Goal: Task Accomplishment & Management: Use online tool/utility

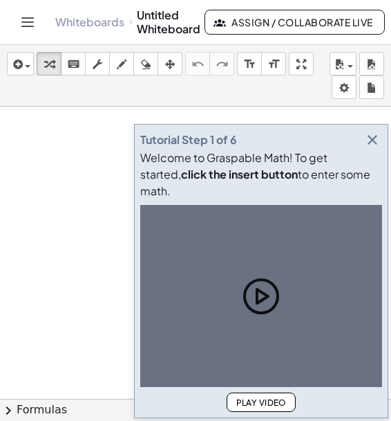
click at [372, 148] on icon "button" at bounding box center [372, 139] width 17 height 17
click at [373, 156] on div at bounding box center [195, 399] width 391 height 584
click at [371, 154] on div at bounding box center [195, 399] width 391 height 584
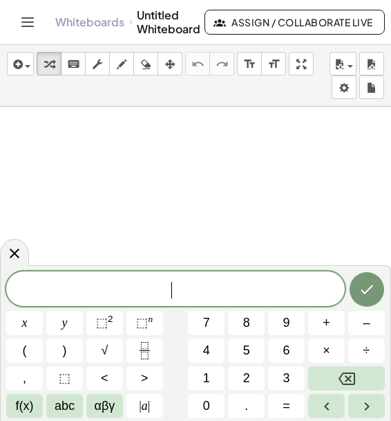
click at [123, 289] on span "​" at bounding box center [175, 289] width 339 height 19
click at [137, 324] on span "⬚" at bounding box center [142, 322] width 12 height 14
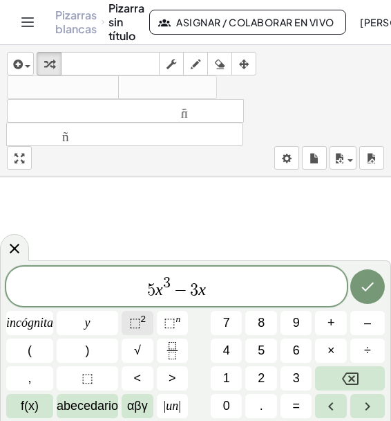
click at [142, 317] on font "2" at bounding box center [144, 318] width 6 height 10
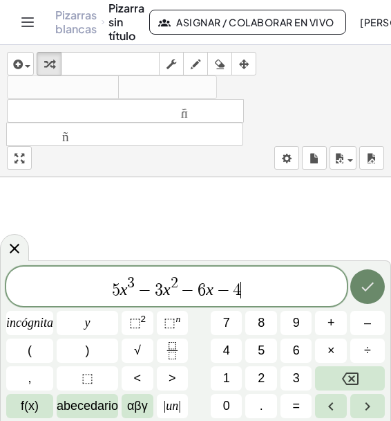
click at [369, 285] on icon "Hecho" at bounding box center [368, 286] width 17 height 17
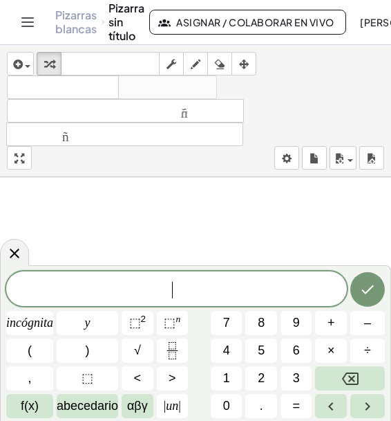
click at [198, 290] on span "​" at bounding box center [176, 289] width 341 height 19
click at [177, 322] on font "n" at bounding box center [178, 318] width 5 height 10
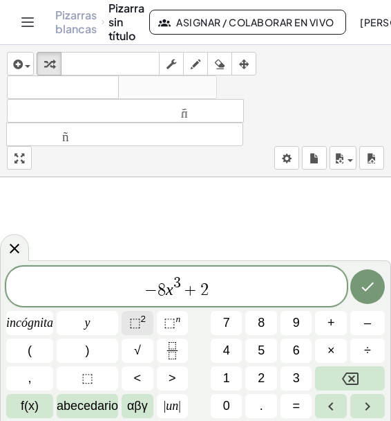
click at [139, 323] on font "⬚" at bounding box center [135, 322] width 12 height 14
click at [205, 290] on span "2" at bounding box center [209, 283] width 8 height 15
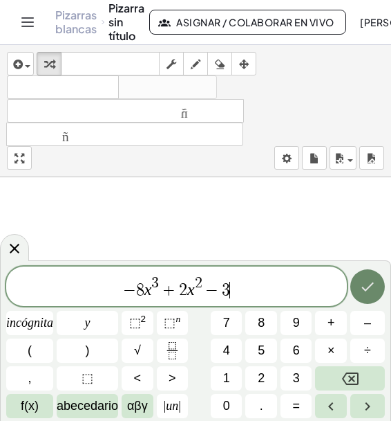
click at [371, 286] on icon "Hecho" at bounding box center [368, 286] width 12 height 9
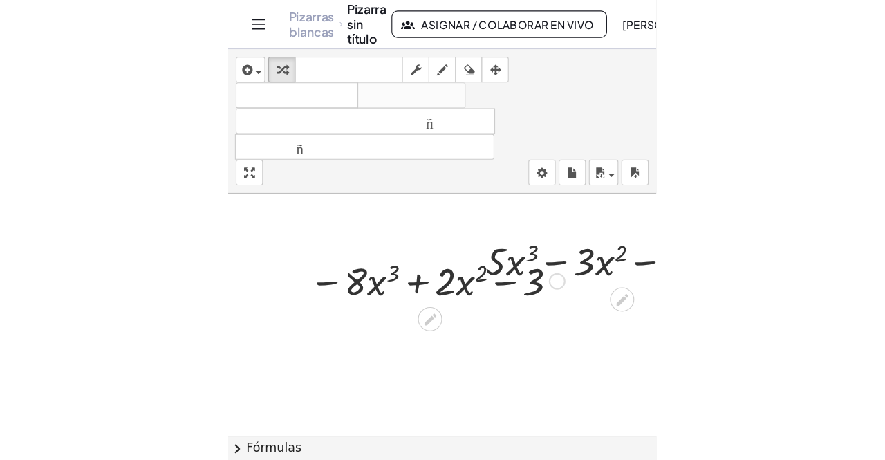
scroll to position [14, 163]
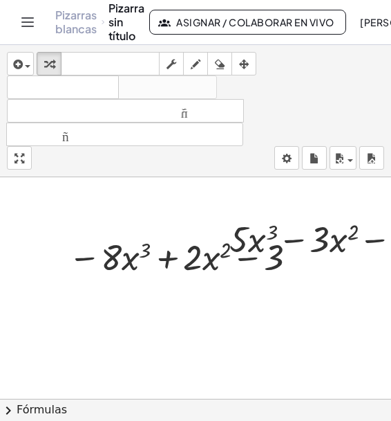
click at [198, 363] on div at bounding box center [177, 384] width 680 height 443
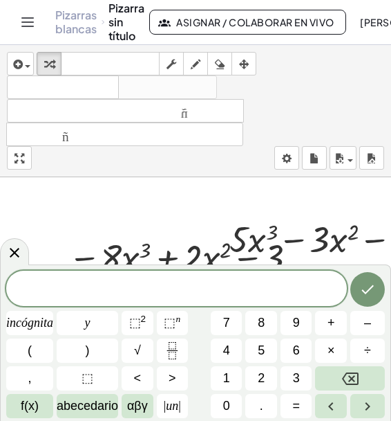
click at [185, 277] on div at bounding box center [176, 287] width 341 height 35
click at [141, 320] on font "⬚" at bounding box center [135, 322] width 12 height 14
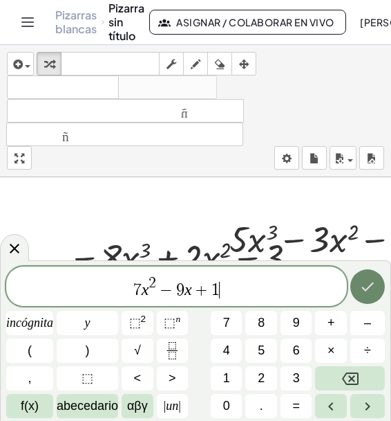
click at [371, 282] on icon "Hecho" at bounding box center [368, 286] width 17 height 17
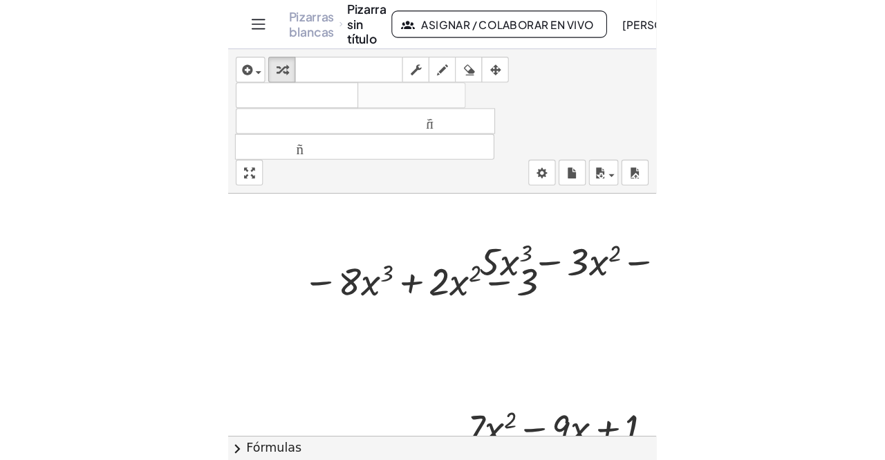
scroll to position [14, 0]
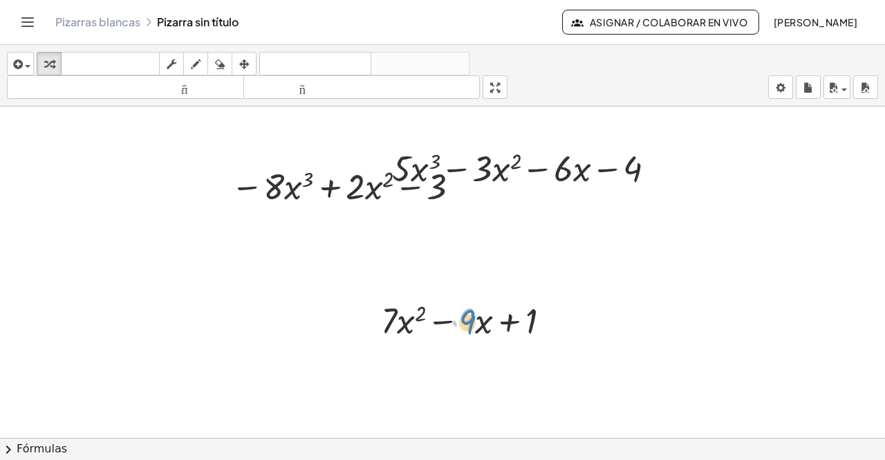
click at [391, 325] on div at bounding box center [471, 319] width 194 height 47
click at [391, 346] on div at bounding box center [442, 424] width 885 height 663
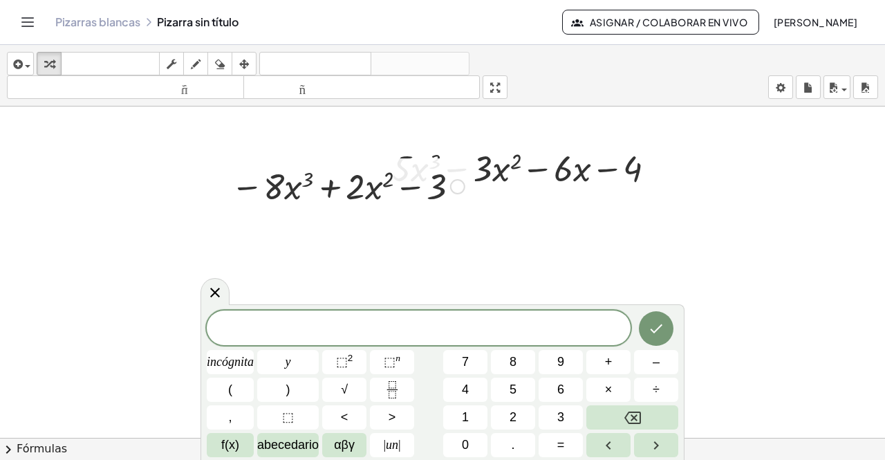
click at [341, 190] on div at bounding box center [348, 185] width 248 height 47
click at [322, 274] on div at bounding box center [442, 424] width 885 height 663
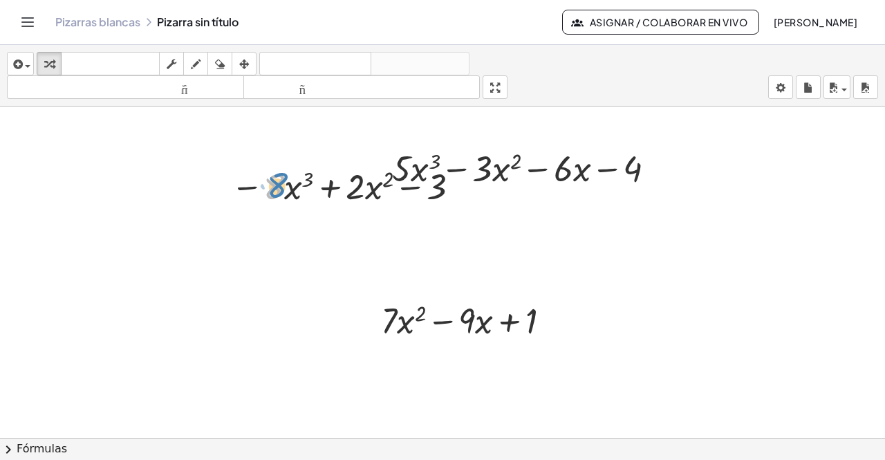
click at [281, 185] on div at bounding box center [348, 185] width 248 height 47
click at [269, 245] on div at bounding box center [442, 424] width 885 height 663
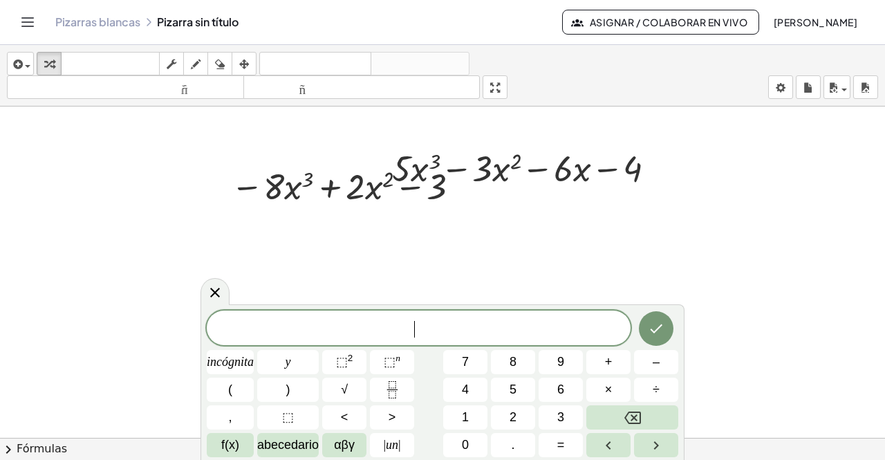
click at [107, 19] on font "Pizarras blancas" at bounding box center [97, 22] width 85 height 15
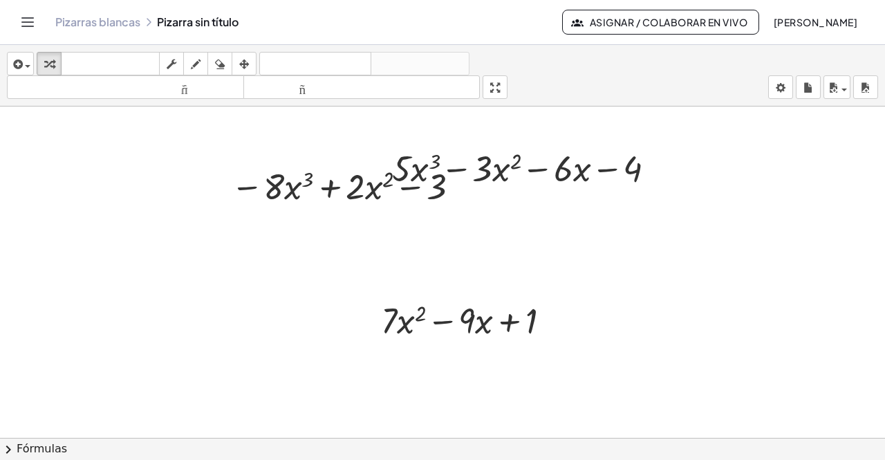
drag, startPoint x: 498, startPoint y: 90, endPoint x: 498, endPoint y: 150, distance: 60.2
click at [391, 150] on div "insertar Seleccione uno: Expresión matemática Función Texto Vídeo de YouTube Gr…" at bounding box center [442, 252] width 885 height 415
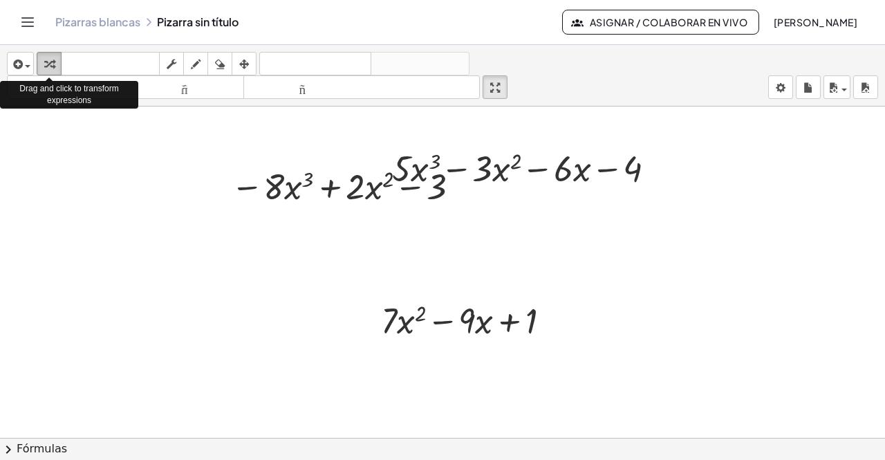
click at [49, 60] on icon "button" at bounding box center [49, 64] width 10 height 17
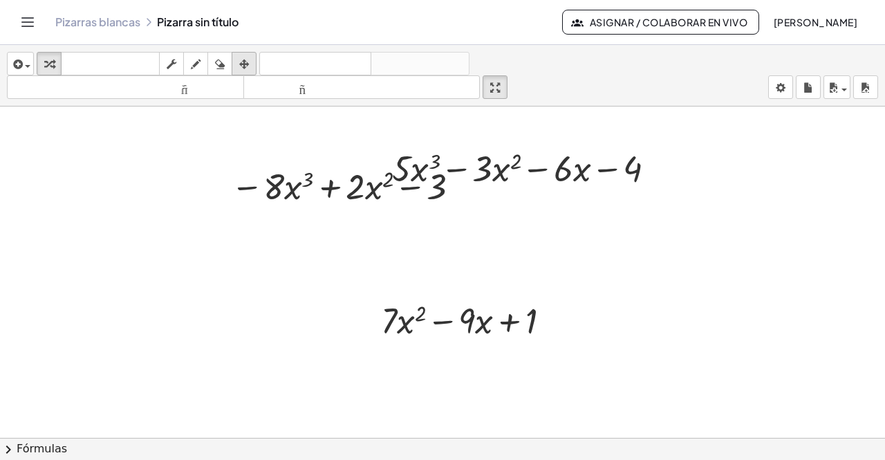
click at [243, 63] on icon "button" at bounding box center [244, 64] width 10 height 17
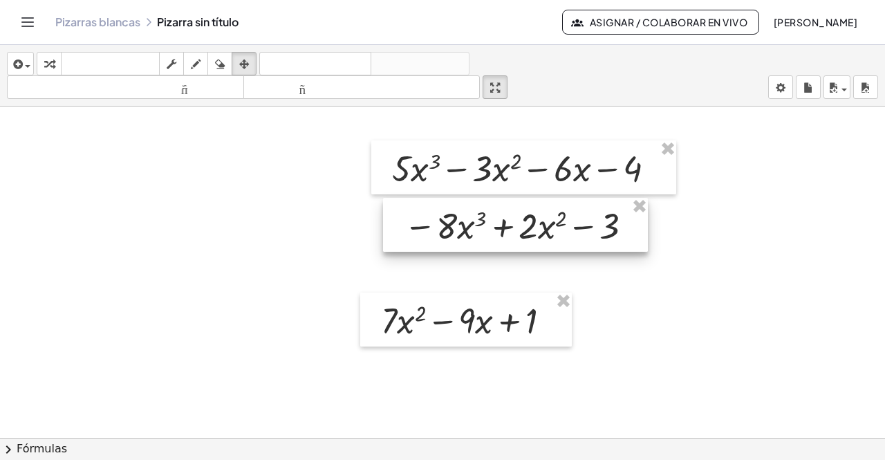
drag, startPoint x: 299, startPoint y: 181, endPoint x: 472, endPoint y: 221, distance: 177.3
click at [391, 221] on div at bounding box center [515, 225] width 265 height 54
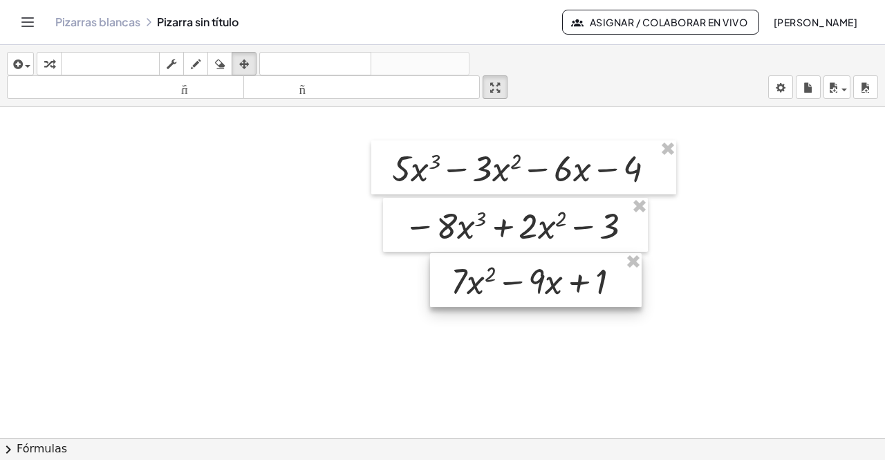
drag, startPoint x: 456, startPoint y: 315, endPoint x: 526, endPoint y: 275, distance: 80.2
click at [391, 275] on div at bounding box center [536, 280] width 212 height 54
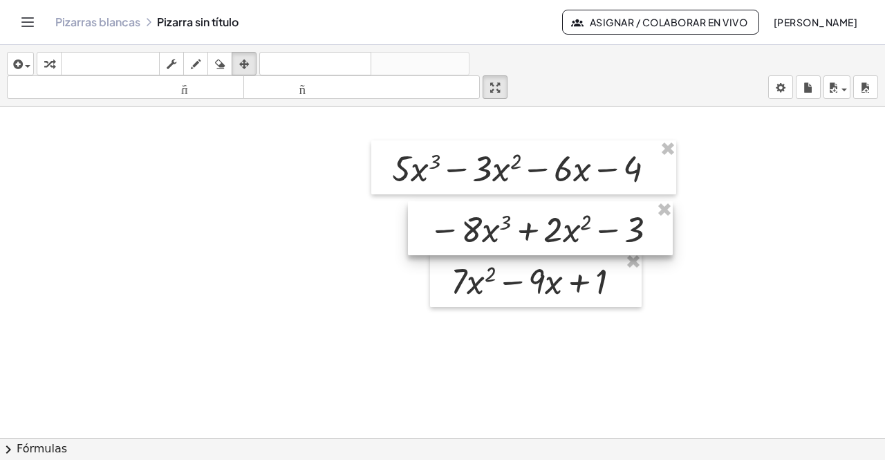
drag, startPoint x: 503, startPoint y: 216, endPoint x: 528, endPoint y: 219, distance: 25.1
click at [391, 219] on div at bounding box center [540, 228] width 265 height 54
click at [391, 288] on div at bounding box center [442, 424] width 885 height 663
click at [194, 64] on icon "button" at bounding box center [196, 64] width 10 height 17
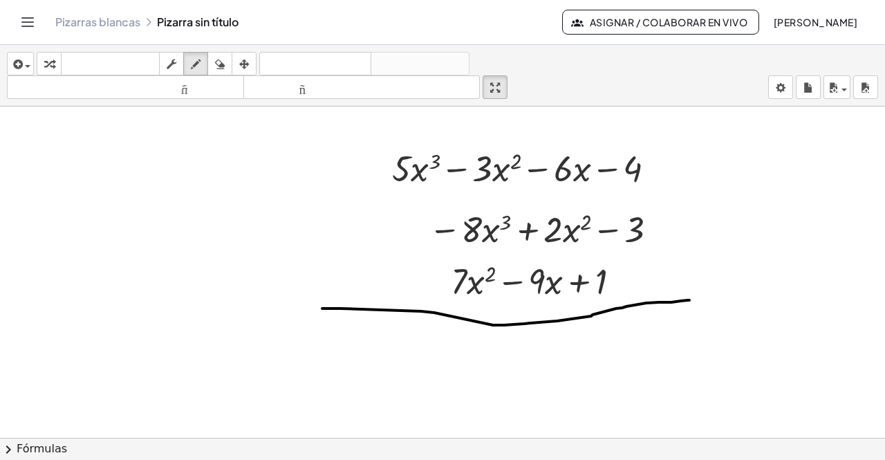
drag, startPoint x: 322, startPoint y: 308, endPoint x: 690, endPoint y: 300, distance: 367.4
click at [391, 300] on div at bounding box center [442, 424] width 885 height 663
click at [391, 240] on div at bounding box center [442, 424] width 885 height 663
click at [196, 65] on icon "button" at bounding box center [196, 64] width 10 height 17
drag, startPoint x: 293, startPoint y: 232, endPoint x: 320, endPoint y: 232, distance: 27.0
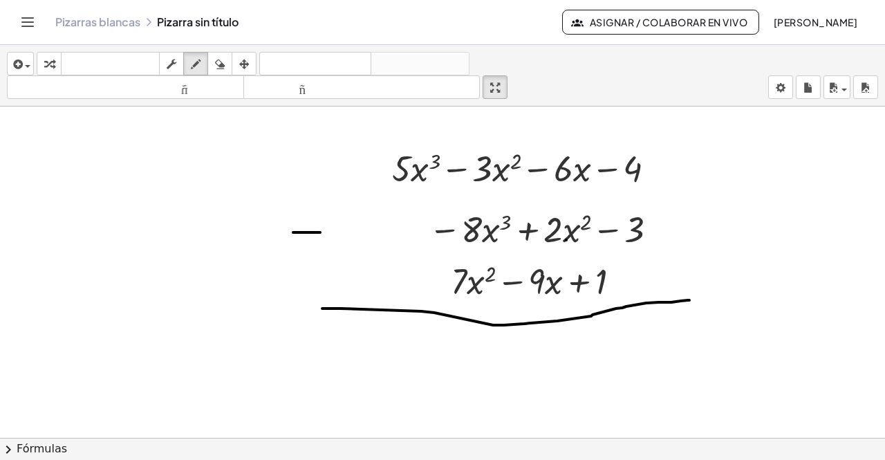
click at [320, 232] on div at bounding box center [442, 424] width 885 height 663
drag, startPoint x: 304, startPoint y: 216, endPoint x: 308, endPoint y: 249, distance: 33.4
click at [308, 249] on div at bounding box center [442, 424] width 885 height 663
click at [391, 181] on div at bounding box center [442, 424] width 885 height 663
click at [246, 64] on icon "button" at bounding box center [244, 64] width 10 height 17
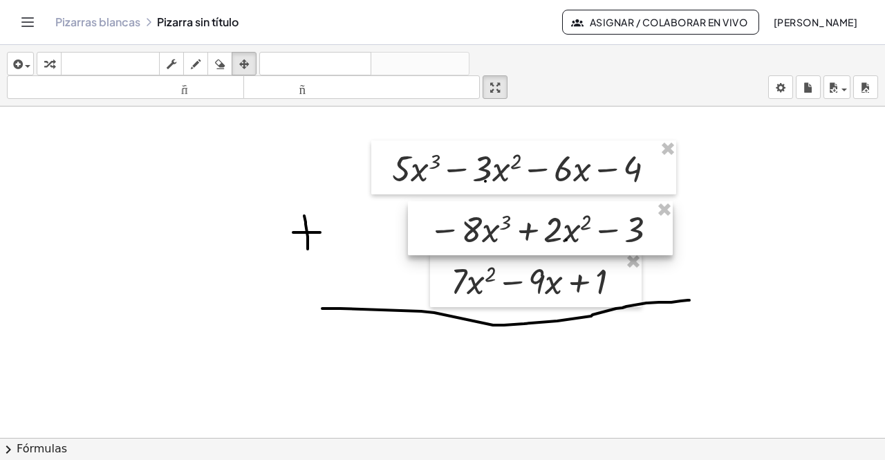
click at [391, 232] on div at bounding box center [540, 228] width 265 height 54
click at [391, 228] on div at bounding box center [540, 228] width 265 height 54
click at [391, 225] on div at bounding box center [540, 228] width 265 height 54
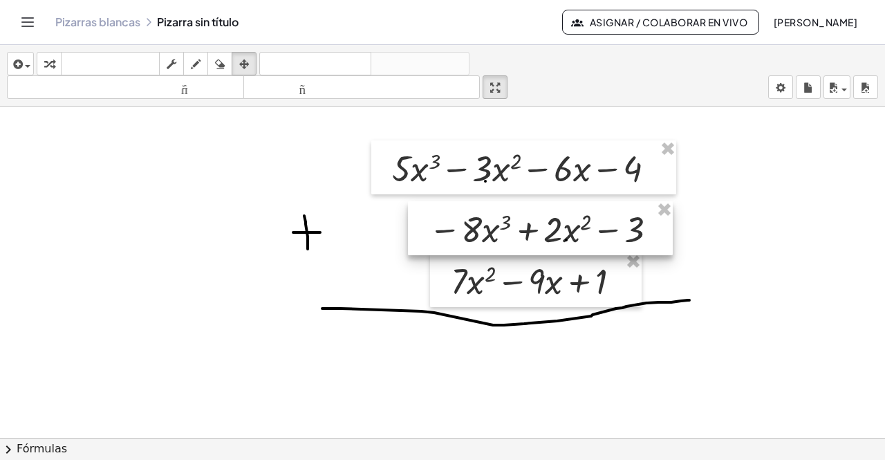
click at [391, 227] on div at bounding box center [540, 228] width 265 height 54
click at [391, 230] on div at bounding box center [540, 228] width 265 height 54
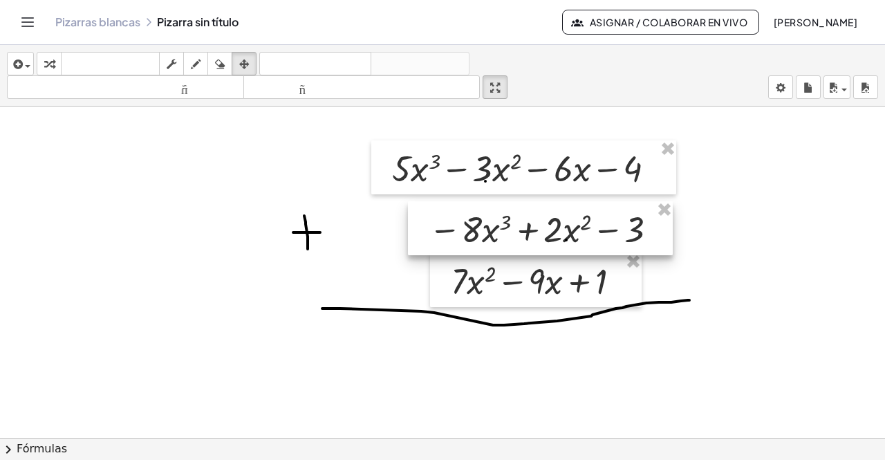
click at [391, 230] on div at bounding box center [540, 228] width 265 height 54
click at [391, 237] on div at bounding box center [540, 228] width 265 height 54
drag, startPoint x: 474, startPoint y: 237, endPoint x: 451, endPoint y: 229, distance: 24.1
click at [391, 229] on div at bounding box center [540, 228] width 265 height 54
click at [391, 351] on div at bounding box center [442, 424] width 885 height 663
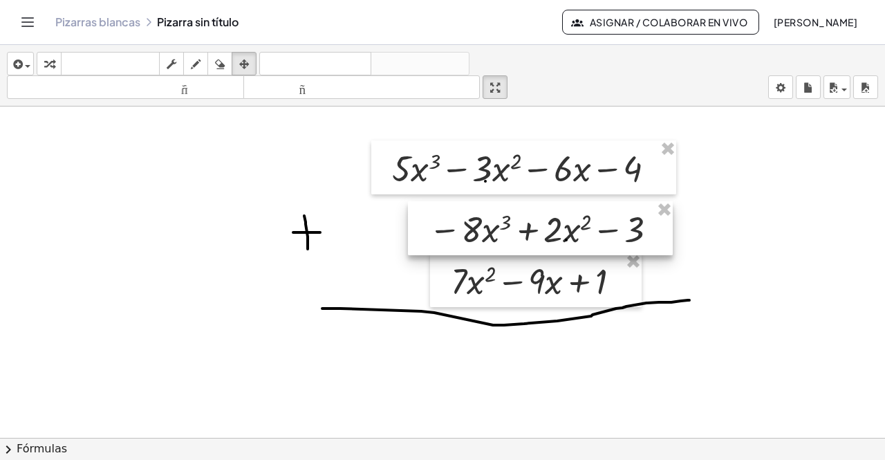
click at [391, 232] on div at bounding box center [540, 228] width 265 height 54
click at [391, 221] on div at bounding box center [540, 228] width 265 height 54
click at [391, 229] on div at bounding box center [540, 228] width 265 height 54
drag, startPoint x: 624, startPoint y: 229, endPoint x: 521, endPoint y: 232, distance: 103.1
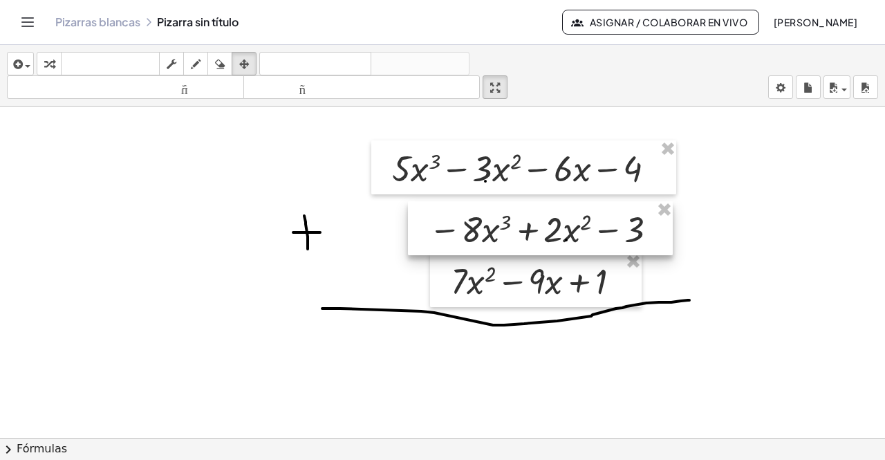
click at [391, 232] on div at bounding box center [540, 228] width 265 height 54
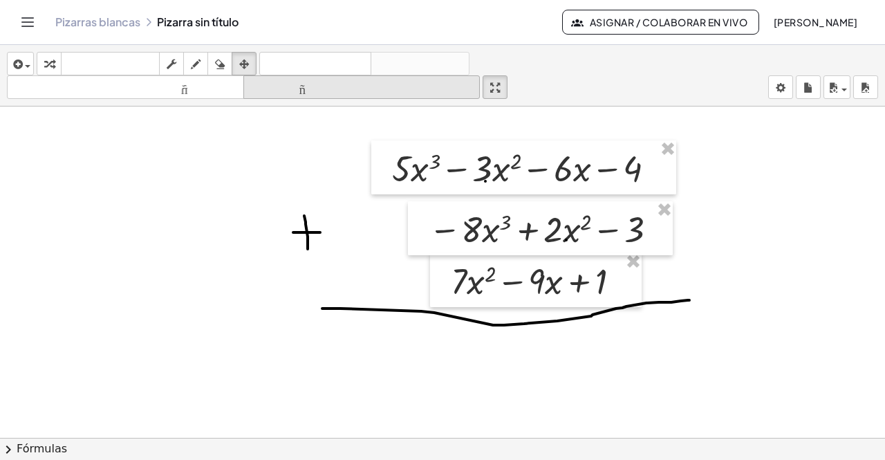
click at [303, 87] on font "tamaño_del_formato" at bounding box center [362, 87] width 230 height 13
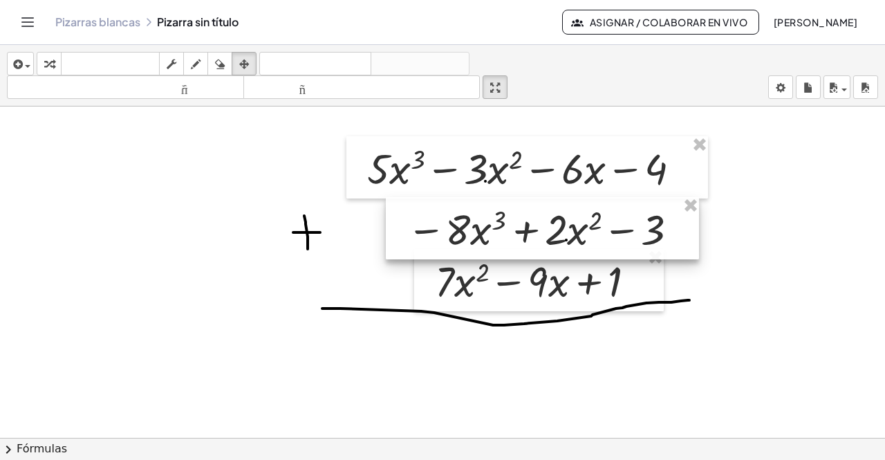
click at [391, 234] on div at bounding box center [542, 228] width 313 height 62
click at [391, 233] on div at bounding box center [542, 228] width 313 height 62
click at [391, 232] on div at bounding box center [542, 228] width 313 height 62
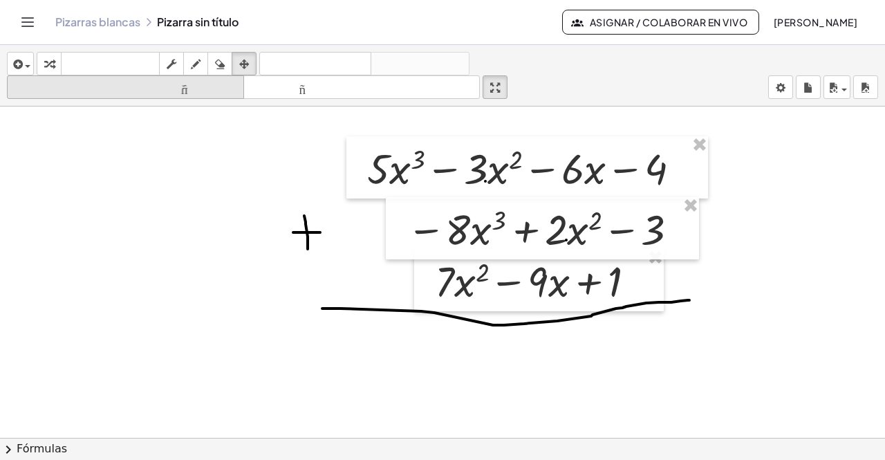
click at [183, 93] on font "tamaño_del_formato" at bounding box center [125, 87] width 230 height 13
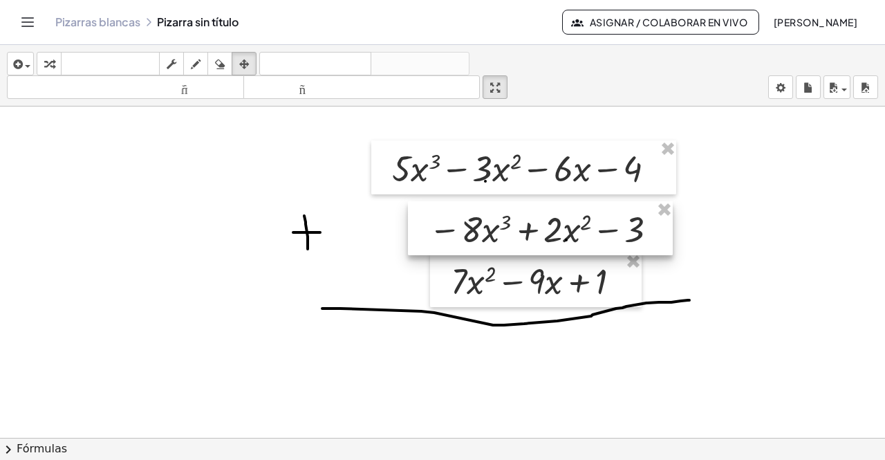
click at [391, 243] on div at bounding box center [540, 228] width 265 height 54
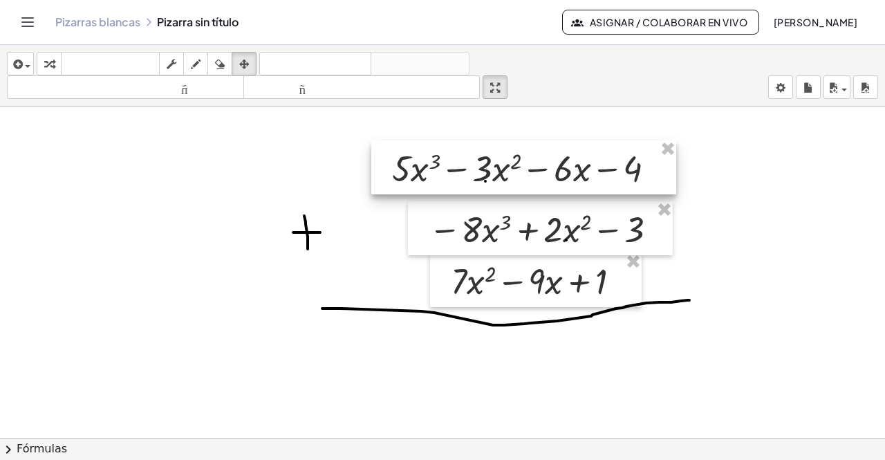
click at [391, 165] on div at bounding box center [523, 167] width 305 height 54
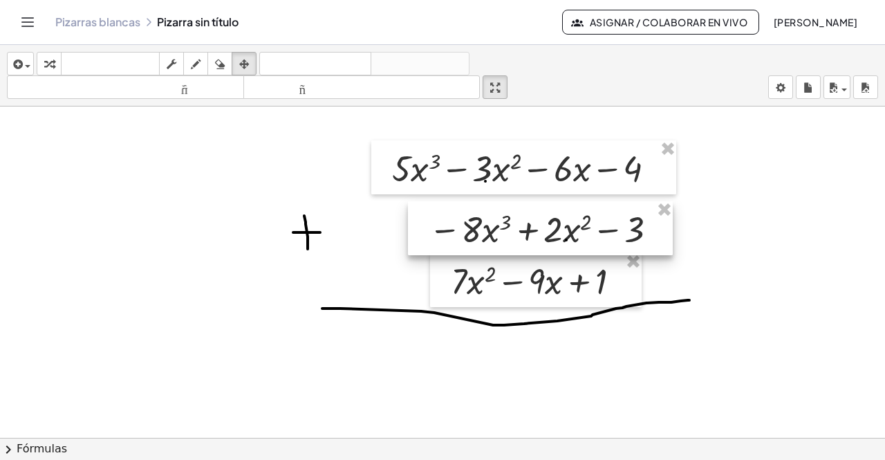
click at [391, 243] on div at bounding box center [540, 228] width 265 height 54
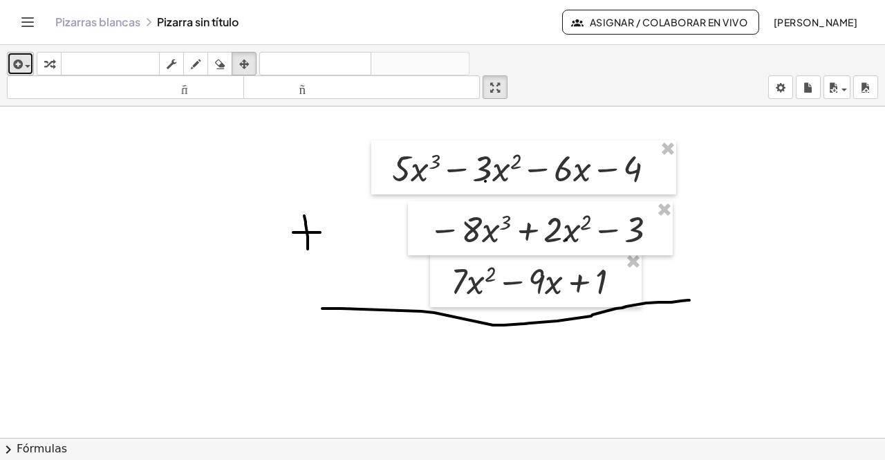
click at [29, 59] on div "button" at bounding box center [20, 63] width 20 height 17
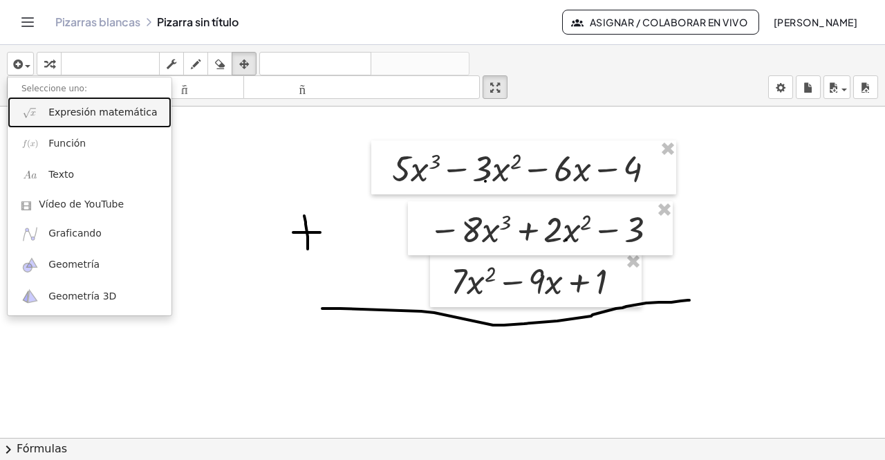
click at [84, 107] on font "Expresión matemática" at bounding box center [102, 112] width 109 height 11
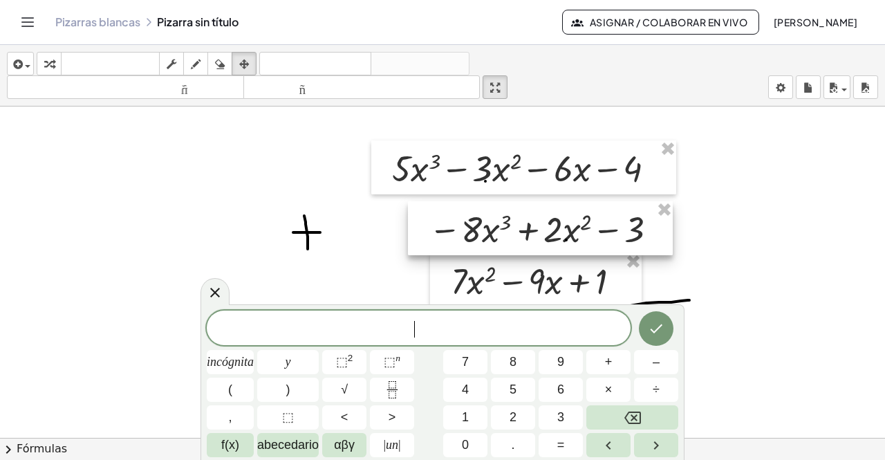
click at [391, 229] on div at bounding box center [540, 228] width 265 height 54
click at [210, 290] on icon at bounding box center [215, 292] width 17 height 17
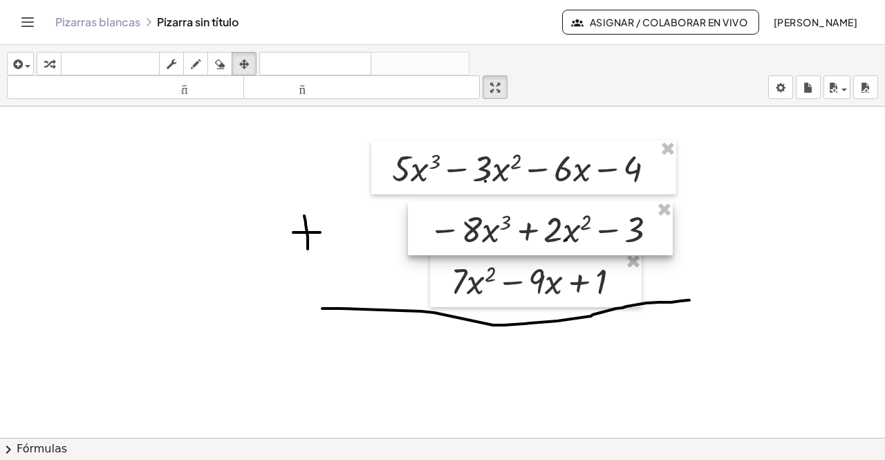
click at [391, 234] on div at bounding box center [540, 228] width 265 height 54
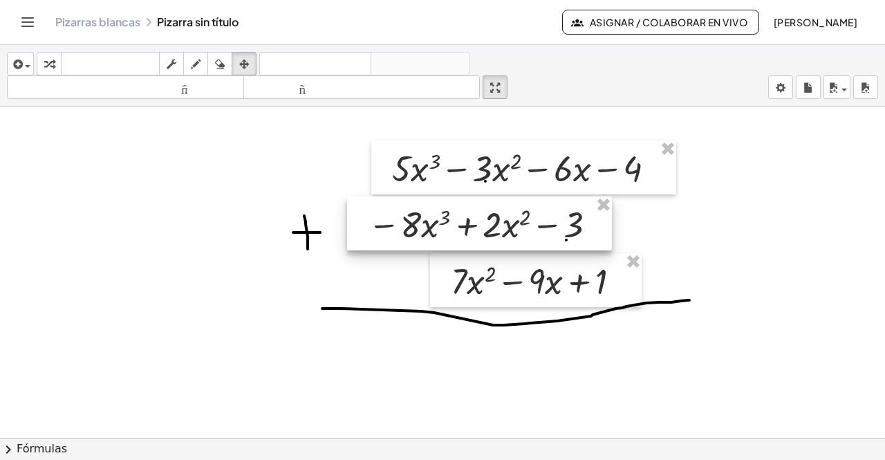
drag, startPoint x: 495, startPoint y: 219, endPoint x: 434, endPoint y: 214, distance: 61.1
click at [391, 214] on div at bounding box center [479, 223] width 265 height 54
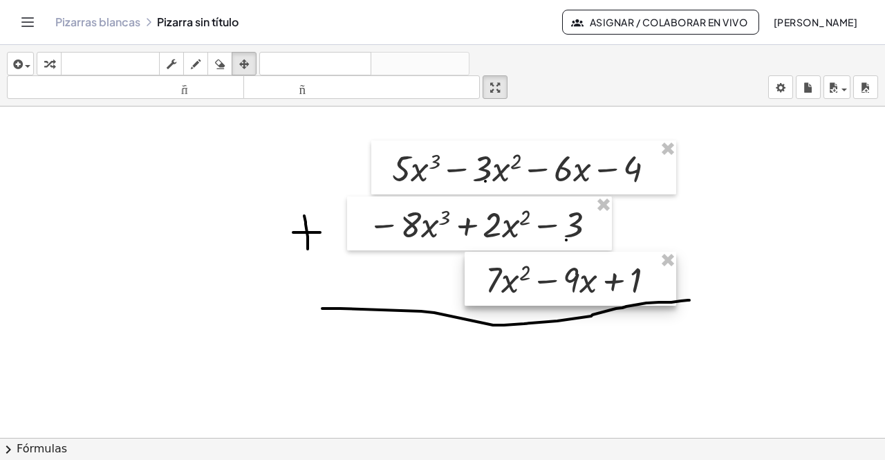
drag, startPoint x: 482, startPoint y: 282, endPoint x: 515, endPoint y: 281, distance: 33.2
click at [391, 281] on div at bounding box center [571, 279] width 212 height 54
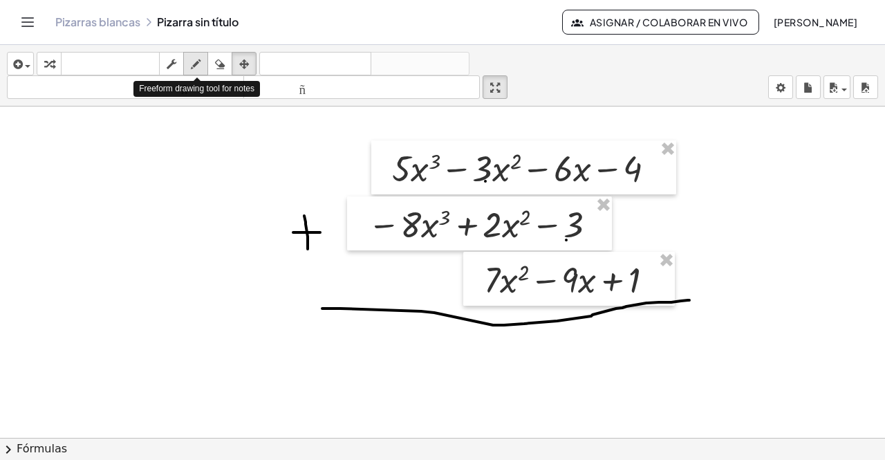
click at [190, 63] on div "button" at bounding box center [196, 63] width 18 height 17
click at [195, 61] on icon "button" at bounding box center [196, 64] width 10 height 17
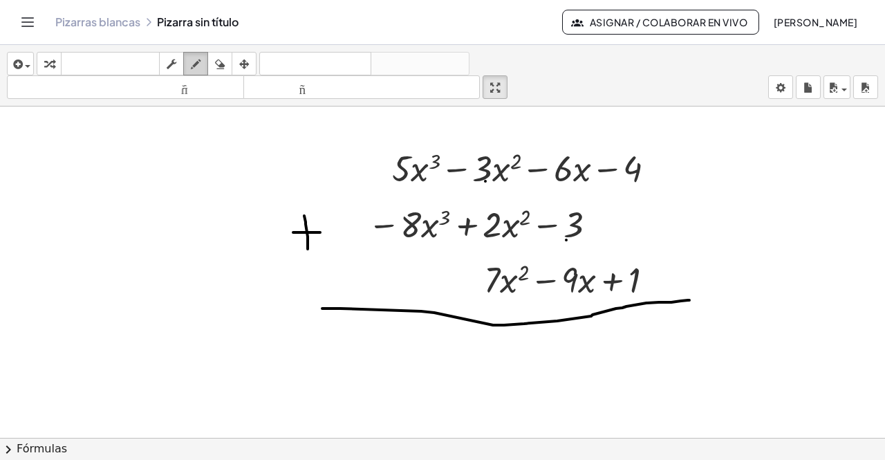
click at [202, 64] on div "button" at bounding box center [196, 63] width 18 height 17
drag, startPoint x: 418, startPoint y: 342, endPoint x: 385, endPoint y: 349, distance: 33.8
click at [385, 349] on div at bounding box center [442, 424] width 885 height 663
drag, startPoint x: 359, startPoint y: 337, endPoint x: 371, endPoint y: 337, distance: 11.8
click at [371, 337] on div at bounding box center [442, 424] width 885 height 663
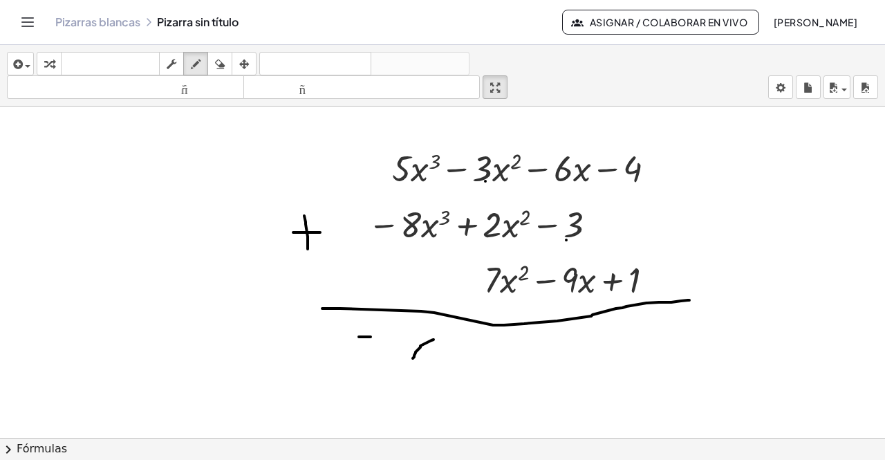
drag, startPoint x: 434, startPoint y: 340, endPoint x: 413, endPoint y: 354, distance: 25.3
click at [391, 354] on div at bounding box center [442, 424] width 885 height 663
drag, startPoint x: 418, startPoint y: 339, endPoint x: 430, endPoint y: 355, distance: 20.3
click at [391, 355] on div at bounding box center [442, 424] width 885 height 663
drag, startPoint x: 438, startPoint y: 326, endPoint x: 436, endPoint y: 341, distance: 15.4
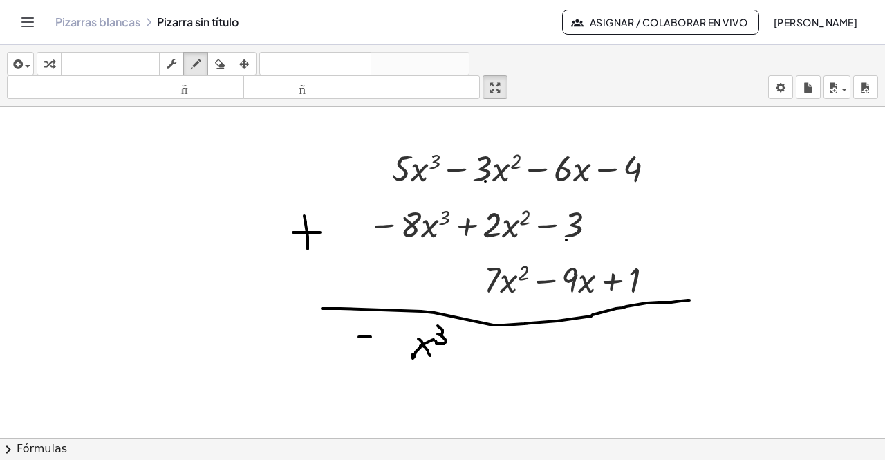
click at [391, 341] on div at bounding box center [442, 424] width 885 height 663
drag, startPoint x: 387, startPoint y: 322, endPoint x: 380, endPoint y: 347, distance: 26.7
click at [380, 347] on div at bounding box center [442, 424] width 885 height 663
drag, startPoint x: 537, startPoint y: 341, endPoint x: 516, endPoint y: 364, distance: 31.3
click at [391, 364] on div at bounding box center [442, 424] width 885 height 663
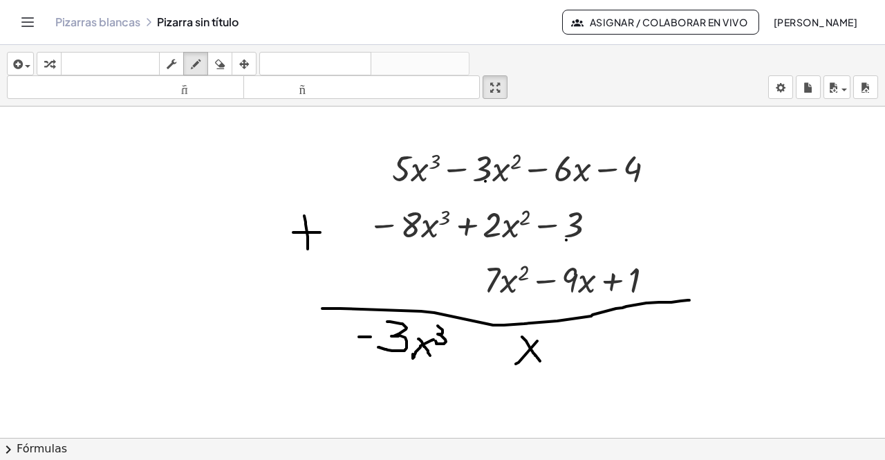
drag, startPoint x: 522, startPoint y: 337, endPoint x: 540, endPoint y: 361, distance: 30.2
click at [391, 361] on div at bounding box center [442, 424] width 885 height 663
drag, startPoint x: 540, startPoint y: 329, endPoint x: 559, endPoint y: 344, distance: 23.7
click at [391, 344] on div at bounding box center [442, 424] width 885 height 663
drag, startPoint x: 539, startPoint y: 326, endPoint x: 553, endPoint y: 333, distance: 15.5
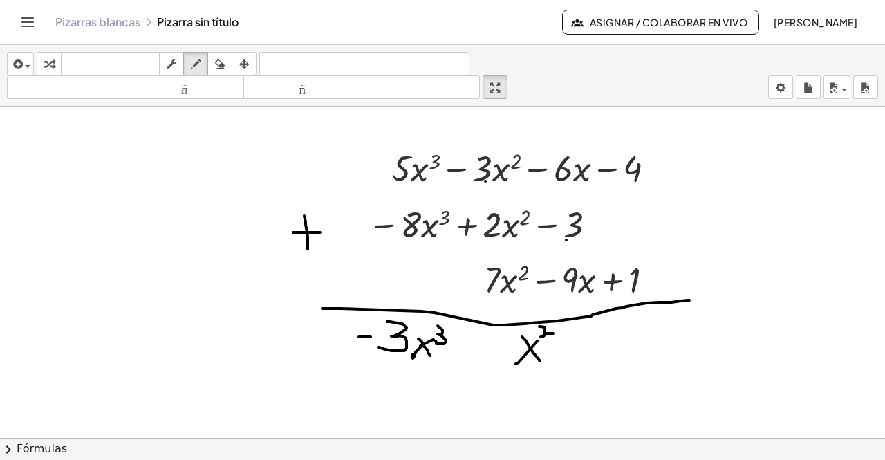
click at [391, 333] on div at bounding box center [442, 424] width 885 height 663
drag, startPoint x: 408, startPoint y: 280, endPoint x: 423, endPoint y: 280, distance: 14.5
click at [391, 280] on div at bounding box center [442, 424] width 885 height 663
drag, startPoint x: 432, startPoint y: 267, endPoint x: 432, endPoint y: 294, distance: 27.0
click at [391, 294] on div at bounding box center [442, 424] width 885 height 663
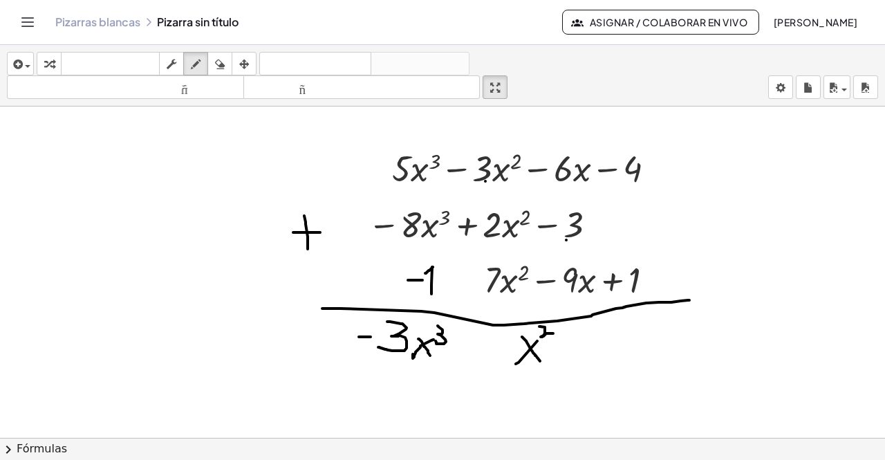
drag, startPoint x: 433, startPoint y: 267, endPoint x: 425, endPoint y: 273, distance: 9.8
click at [391, 273] on div at bounding box center [442, 424] width 885 height 663
drag, startPoint x: 451, startPoint y: 280, endPoint x: 465, endPoint y: 279, distance: 14.6
click at [391, 280] on div at bounding box center [442, 424] width 885 height 663
drag, startPoint x: 457, startPoint y: 268, endPoint x: 457, endPoint y: 290, distance: 22.1
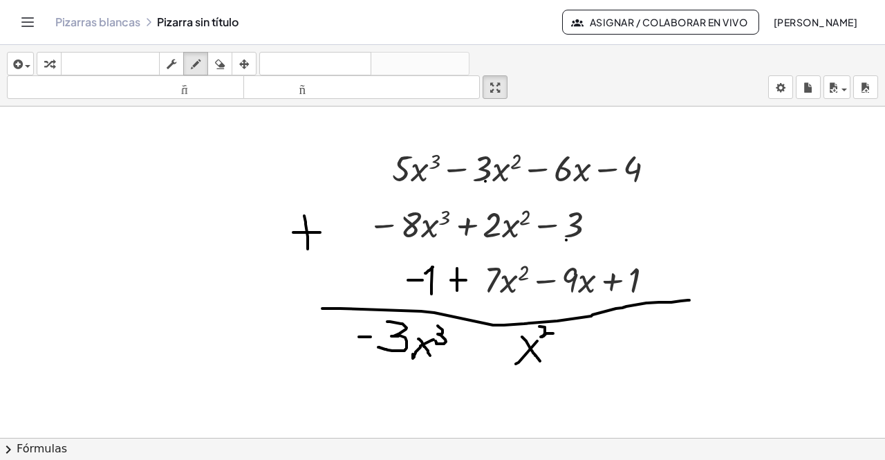
click at [391, 290] on div at bounding box center [442, 424] width 885 height 663
click at [391, 248] on div at bounding box center [442, 424] width 885 height 663
drag, startPoint x: 456, startPoint y: 349, endPoint x: 476, endPoint y: 349, distance: 20.1
click at [391, 349] on div at bounding box center [442, 424] width 885 height 663
drag, startPoint x: 464, startPoint y: 331, endPoint x: 464, endPoint y: 356, distance: 24.9
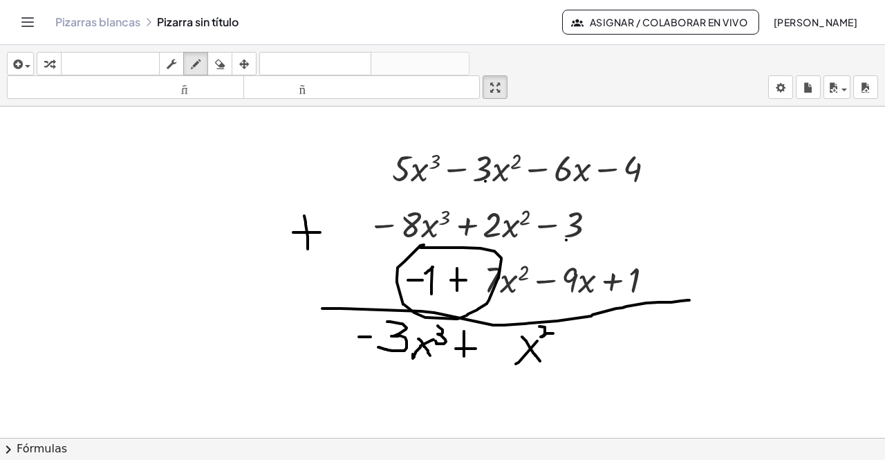
click at [391, 356] on div at bounding box center [442, 424] width 885 height 663
drag, startPoint x: 489, startPoint y: 335, endPoint x: 492, endPoint y: 364, distance: 28.5
click at [391, 364] on div at bounding box center [442, 424] width 885 height 663
drag, startPoint x: 478, startPoint y: 364, endPoint x: 508, endPoint y: 364, distance: 30.4
click at [391, 364] on div at bounding box center [442, 424] width 885 height 663
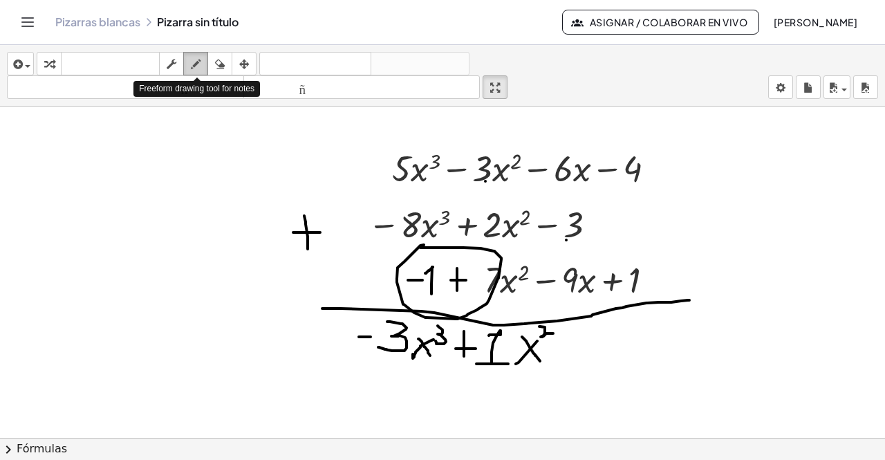
click at [198, 62] on icon "button" at bounding box center [196, 64] width 10 height 17
drag, startPoint x: 528, startPoint y: 183, endPoint x: 599, endPoint y: 182, distance: 71.2
click at [391, 182] on div at bounding box center [442, 424] width 885 height 663
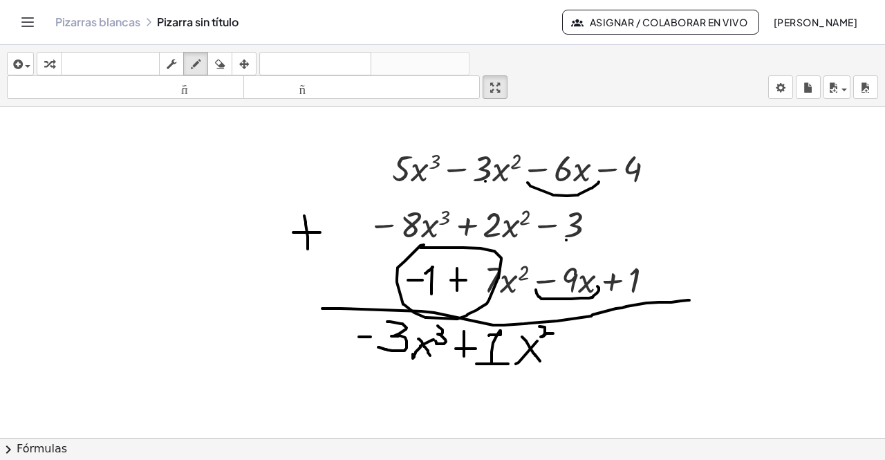
drag, startPoint x: 536, startPoint y: 290, endPoint x: 598, endPoint y: 286, distance: 61.7
click at [391, 286] on div at bounding box center [442, 424] width 885 height 663
drag, startPoint x: 557, startPoint y: 347, endPoint x: 575, endPoint y: 347, distance: 18.7
click at [391, 347] on div at bounding box center [442, 424] width 885 height 663
drag, startPoint x: 589, startPoint y: 326, endPoint x: 590, endPoint y: 349, distance: 23.5
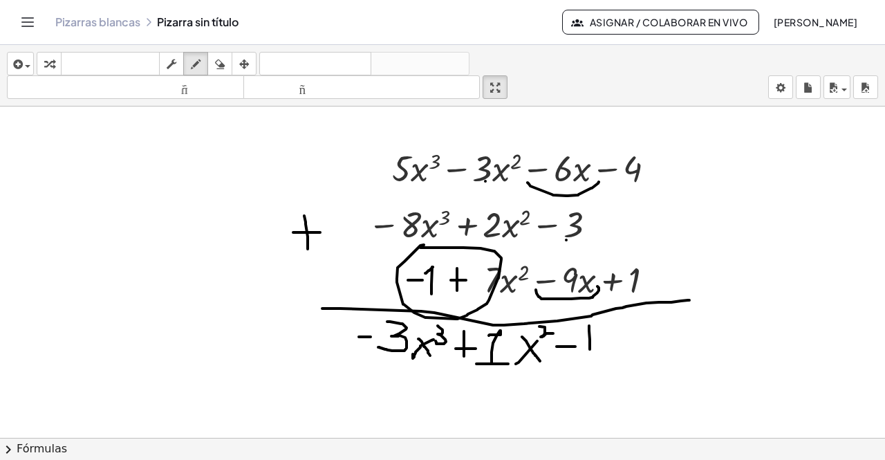
click at [391, 349] on div at bounding box center [442, 424] width 885 height 663
drag, startPoint x: 590, startPoint y: 324, endPoint x: 581, endPoint y: 328, distance: 9.9
click at [391, 328] on div at bounding box center [442, 424] width 885 height 663
drag, startPoint x: 613, startPoint y: 321, endPoint x: 601, endPoint y: 344, distance: 26.0
click at [391, 344] on div at bounding box center [442, 424] width 885 height 663
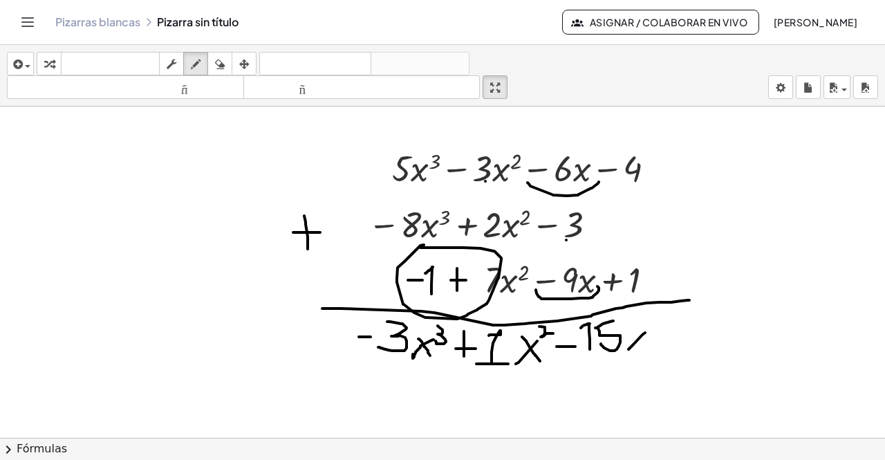
drag, startPoint x: 645, startPoint y: 333, endPoint x: 629, endPoint y: 349, distance: 23.0
click at [391, 349] on div at bounding box center [442, 424] width 885 height 663
drag, startPoint x: 631, startPoint y: 329, endPoint x: 647, endPoint y: 351, distance: 27.3
click at [391, 351] on div at bounding box center [442, 424] width 885 height 663
drag, startPoint x: 611, startPoint y: 181, endPoint x: 645, endPoint y: 181, distance: 34.6
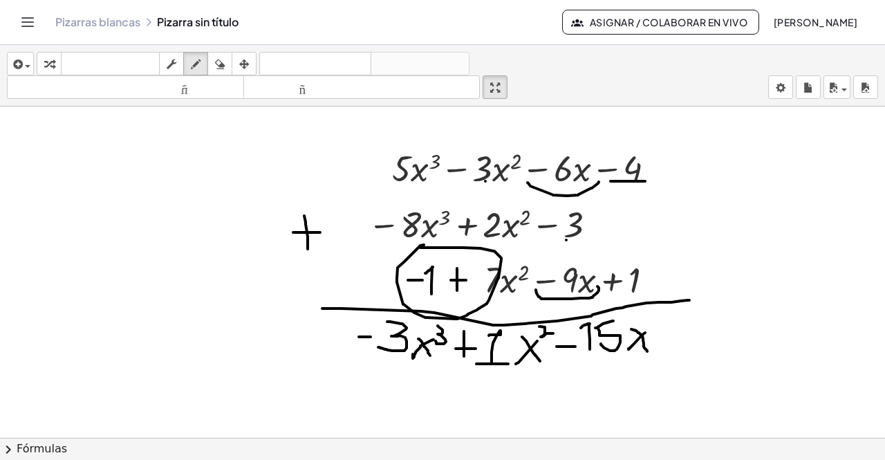
click at [391, 181] on div at bounding box center [442, 424] width 885 height 663
drag, startPoint x: 541, startPoint y: 241, endPoint x: 586, endPoint y: 241, distance: 45.0
click at [391, 241] on div at bounding box center [442, 424] width 885 height 663
drag, startPoint x: 607, startPoint y: 291, endPoint x: 645, endPoint y: 291, distance: 38.0
click at [391, 291] on div at bounding box center [442, 424] width 885 height 663
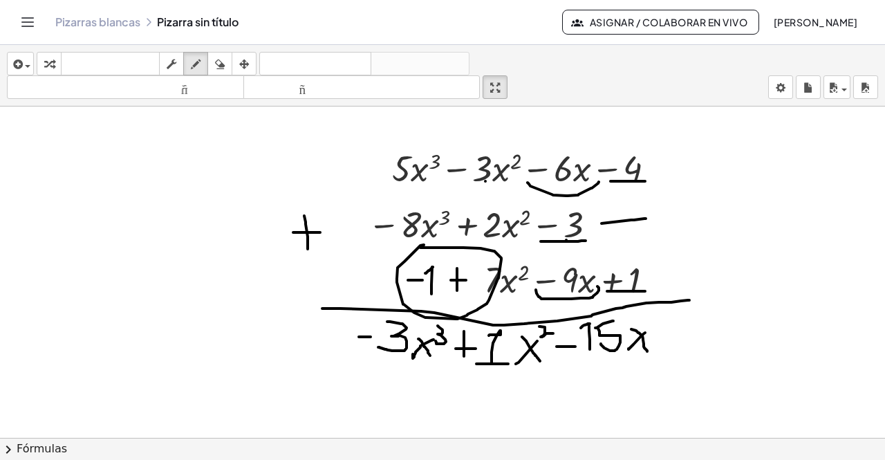
drag, startPoint x: 602, startPoint y: 223, endPoint x: 652, endPoint y: 219, distance: 50.0
click at [391, 219] on div at bounding box center [442, 424] width 885 height 663
drag, startPoint x: 654, startPoint y: 170, endPoint x: 649, endPoint y: 217, distance: 47.3
click at [391, 217] on div at bounding box center [442, 424] width 885 height 663
drag, startPoint x: 668, startPoint y: 216, endPoint x: 682, endPoint y: 216, distance: 13.8
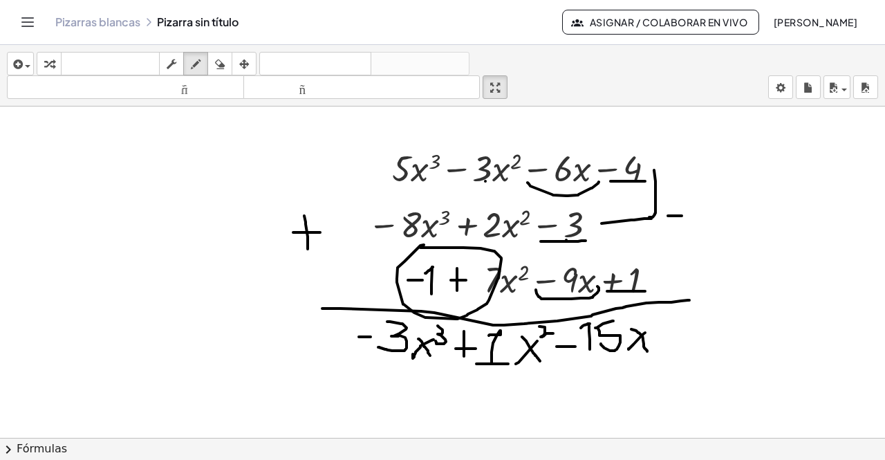
click at [391, 216] on div at bounding box center [442, 424] width 885 height 663
drag, startPoint x: 685, startPoint y: 201, endPoint x: 694, endPoint y: 237, distance: 36.9
click at [391, 237] on div at bounding box center [442, 424] width 885 height 663
drag, startPoint x: 687, startPoint y: 226, endPoint x: 703, endPoint y: 226, distance: 15.2
click at [391, 226] on div at bounding box center [442, 424] width 885 height 663
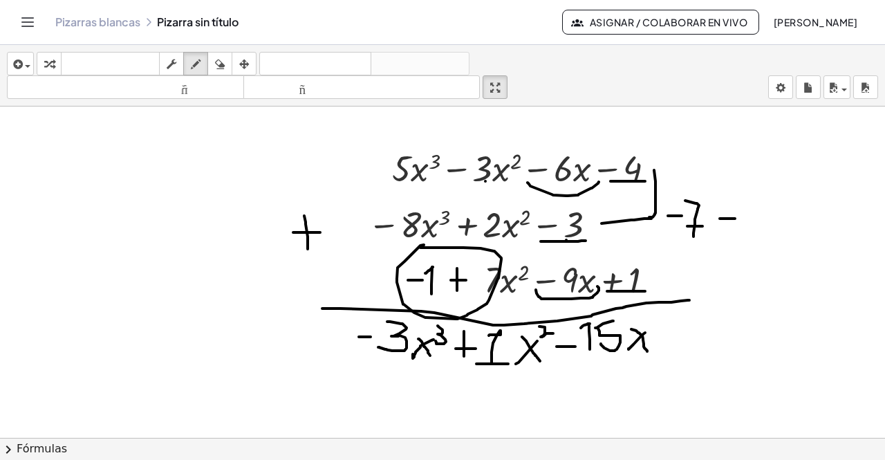
drag, startPoint x: 720, startPoint y: 219, endPoint x: 735, endPoint y: 219, distance: 15.2
click at [391, 219] on div at bounding box center [442, 424] width 885 height 663
drag, startPoint x: 724, startPoint y: 203, endPoint x: 728, endPoint y: 229, distance: 25.9
click at [391, 229] on div at bounding box center [442, 424] width 885 height 663
drag, startPoint x: 759, startPoint y: 207, endPoint x: 759, endPoint y: 224, distance: 16.6
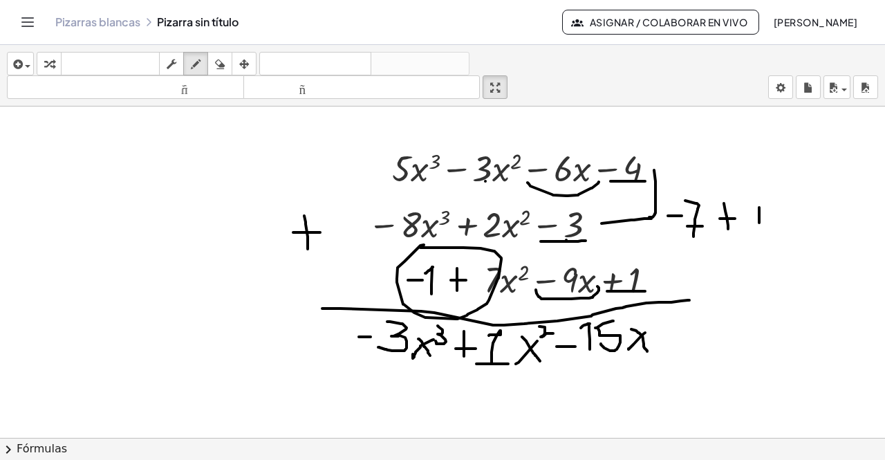
click at [391, 224] on div at bounding box center [442, 424] width 885 height 663
drag, startPoint x: 758, startPoint y: 203, endPoint x: 750, endPoint y: 210, distance: 11.3
click at [391, 210] on div at bounding box center [442, 424] width 885 height 663
drag, startPoint x: 662, startPoint y: 339, endPoint x: 682, endPoint y: 339, distance: 20.1
click at [391, 339] on div at bounding box center [442, 424] width 885 height 663
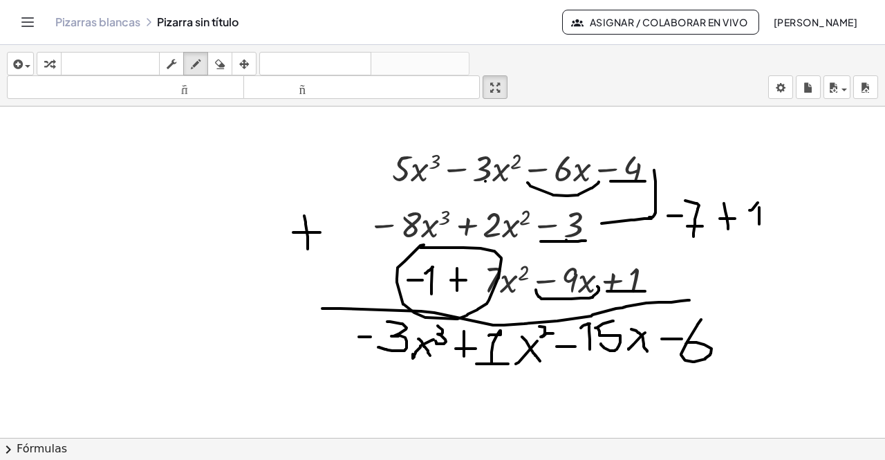
drag, startPoint x: 701, startPoint y: 320, endPoint x: 686, endPoint y: 344, distance: 28.6
click at [391, 344] on div at bounding box center [442, 424] width 885 height 663
drag, startPoint x: 189, startPoint y: 180, endPoint x: 346, endPoint y: 137, distance: 162.8
click at [189, 180] on div at bounding box center [442, 424] width 885 height 663
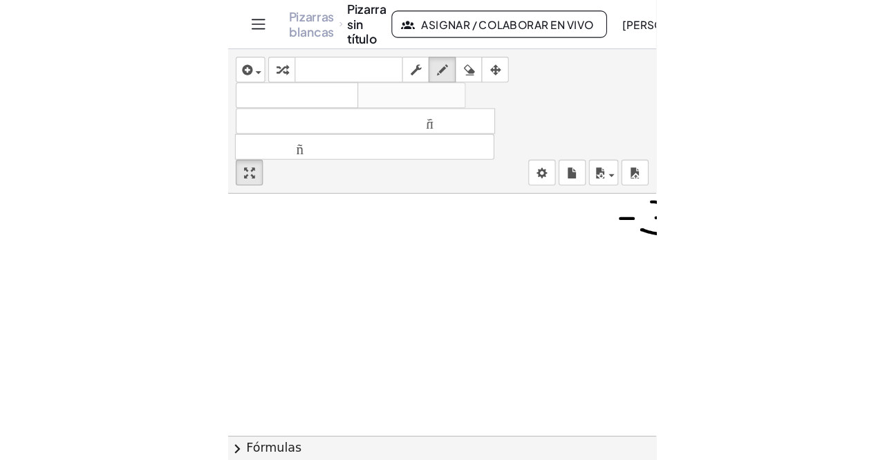
scroll to position [211, 0]
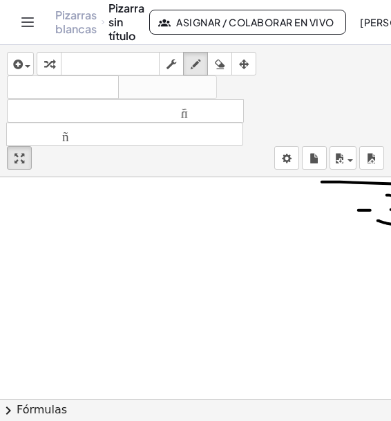
drag, startPoint x: 151, startPoint y: 251, endPoint x: 97, endPoint y: 281, distance: 62.2
click at [151, 251] on div at bounding box center [340, 187] width 680 height 443
click at [94, 277] on div at bounding box center [340, 187] width 680 height 443
click at [26, 58] on div "button" at bounding box center [20, 63] width 20 height 17
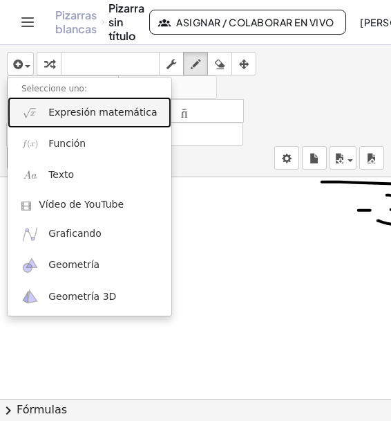
click at [71, 116] on font "Expresión matemática" at bounding box center [102, 112] width 109 height 11
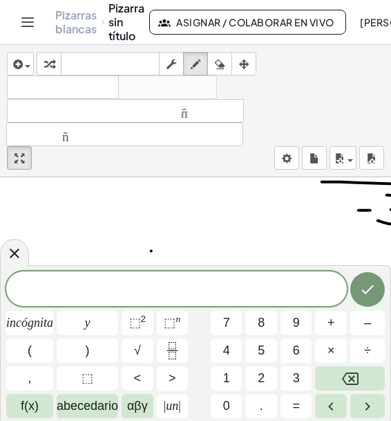
click at [207, 288] on span "​" at bounding box center [176, 289] width 341 height 19
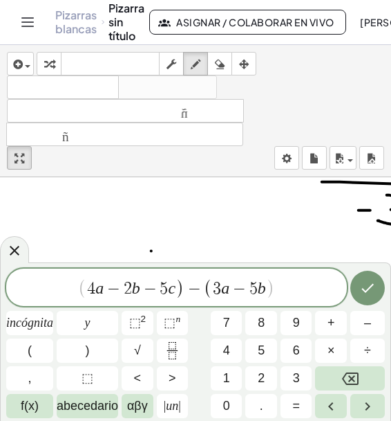
click at [267, 287] on span ")" at bounding box center [270, 288] width 9 height 20
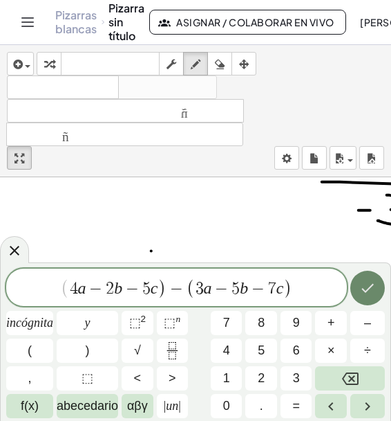
click at [371, 286] on icon "Hecho" at bounding box center [368, 288] width 12 height 9
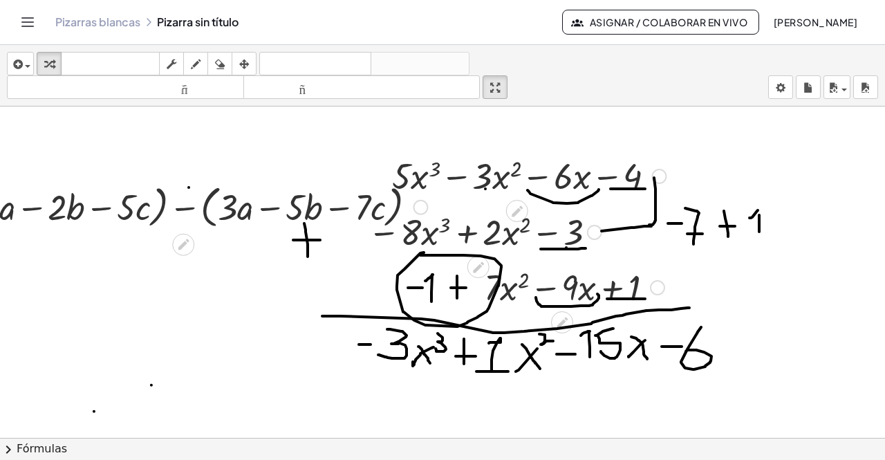
scroll to position [10, 0]
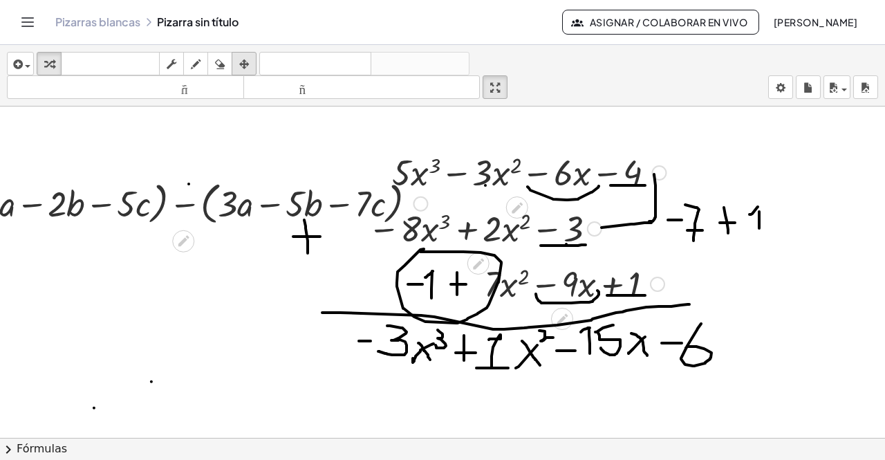
click at [248, 60] on icon "button" at bounding box center [244, 64] width 10 height 17
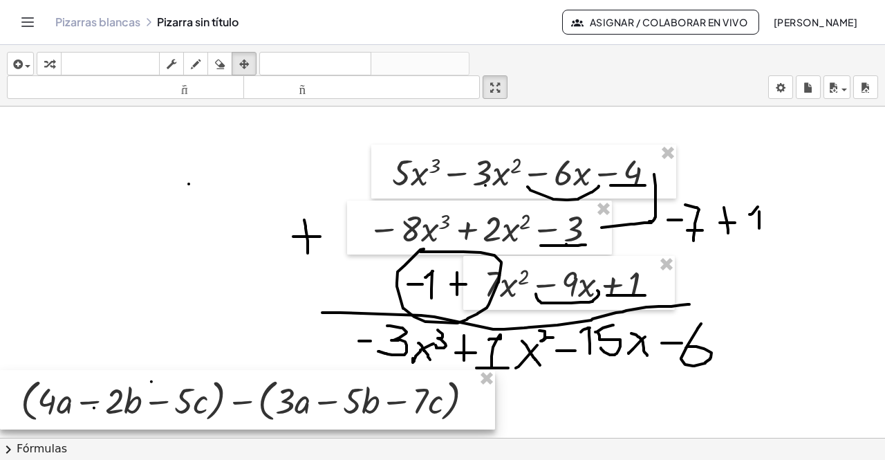
drag, startPoint x: 220, startPoint y: 211, endPoint x: 201, endPoint y: 408, distance: 198.1
click at [201, 408] on div at bounding box center [247, 399] width 495 height 59
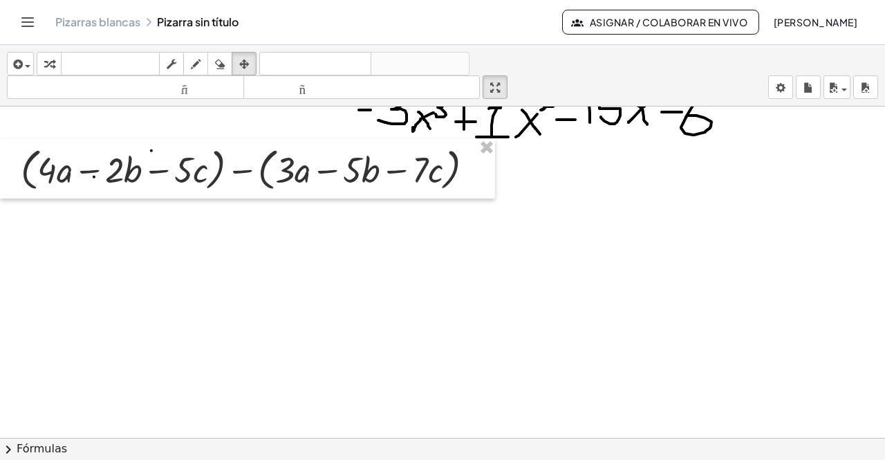
scroll to position [242, 0]
click at [194, 56] on icon "button" at bounding box center [196, 64] width 10 height 17
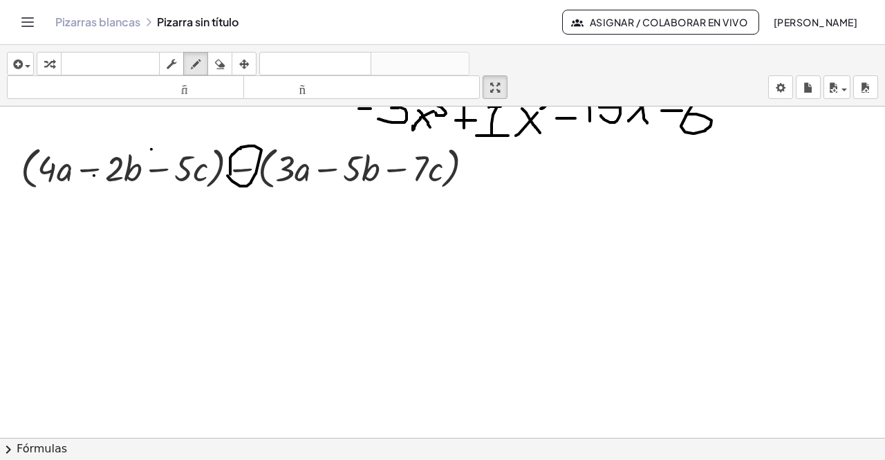
click at [231, 174] on div at bounding box center [442, 195] width 885 height 663
drag, startPoint x: 35, startPoint y: 206, endPoint x: 57, endPoint y: 236, distance: 36.7
click at [57, 236] on div at bounding box center [442, 195] width 885 height 663
click at [74, 227] on div at bounding box center [442, 195] width 885 height 663
drag, startPoint x: 91, startPoint y: 226, endPoint x: 86, endPoint y: 240, distance: 14.7
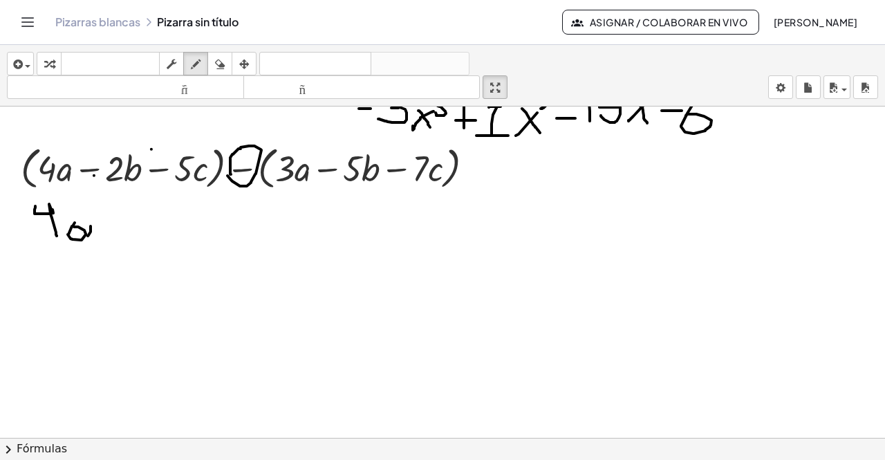
click at [86, 240] on div at bounding box center [442, 195] width 885 height 663
drag, startPoint x: 106, startPoint y: 228, endPoint x: 119, endPoint y: 228, distance: 13.2
click at [119, 228] on div at bounding box center [442, 195] width 885 height 663
drag, startPoint x: 132, startPoint y: 211, endPoint x: 154, endPoint y: 234, distance: 31.8
click at [154, 234] on div at bounding box center [442, 195] width 885 height 663
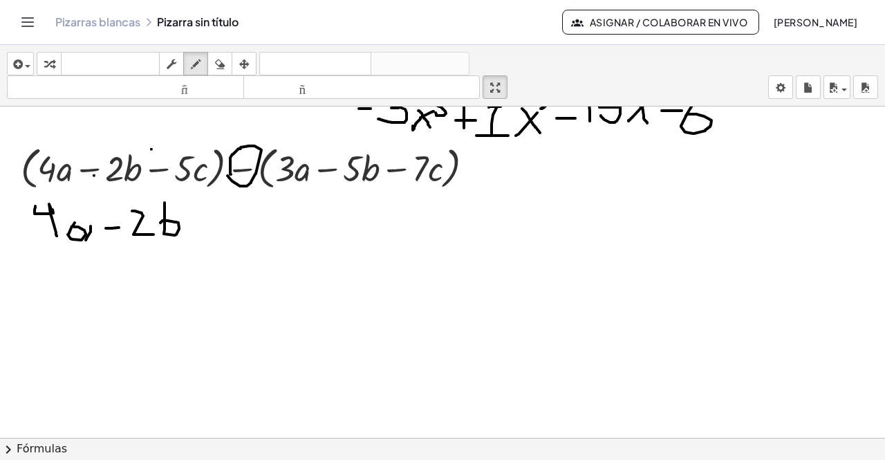
drag, startPoint x: 165, startPoint y: 203, endPoint x: 160, endPoint y: 223, distance: 20.5
click at [160, 223] on div at bounding box center [442, 195] width 885 height 663
drag, startPoint x: 192, startPoint y: 223, endPoint x: 208, endPoint y: 223, distance: 16.6
click at [208, 223] on div at bounding box center [442, 195] width 885 height 663
drag, startPoint x: 248, startPoint y: 208, endPoint x: 230, endPoint y: 243, distance: 39.6
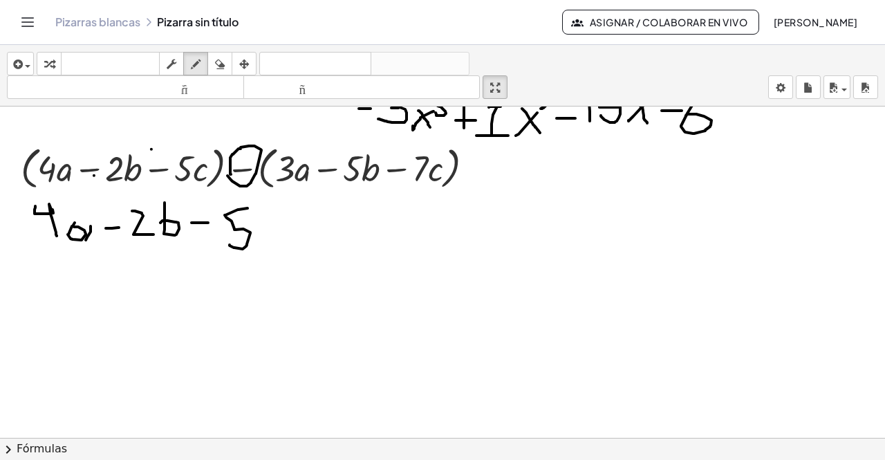
click at [230, 243] on div at bounding box center [442, 195] width 885 height 663
drag, startPoint x: 270, startPoint y: 229, endPoint x: 280, endPoint y: 243, distance: 17.8
click at [280, 243] on div at bounding box center [442, 195] width 885 height 663
drag, startPoint x: 245, startPoint y: 178, endPoint x: 286, endPoint y: 182, distance: 41.0
click at [286, 182] on div at bounding box center [442, 195] width 885 height 663
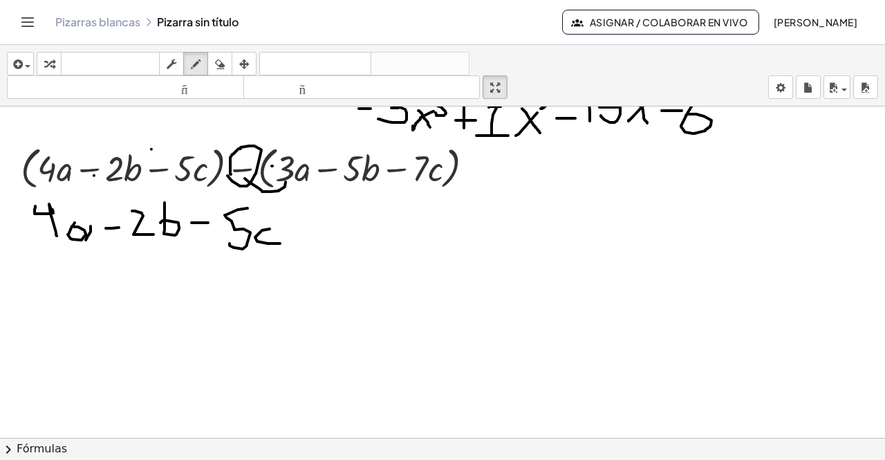
drag, startPoint x: 272, startPoint y: 166, endPoint x: 280, endPoint y: 166, distance: 8.3
click at [280, 166] on div at bounding box center [442, 195] width 885 height 663
drag, startPoint x: 277, startPoint y: 157, endPoint x: 276, endPoint y: 175, distance: 18.0
click at [276, 175] on div at bounding box center [442, 195] width 885 height 663
drag, startPoint x: 293, startPoint y: 232, endPoint x: 306, endPoint y: 232, distance: 12.4
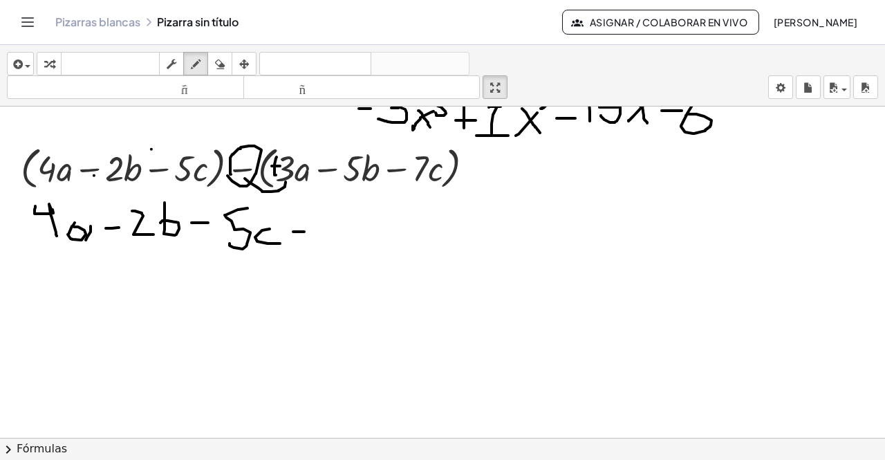
click at [306, 232] on div at bounding box center [442, 195] width 885 height 663
drag, startPoint x: 314, startPoint y: 210, endPoint x: 316, endPoint y: 235, distance: 25.0
click at [316, 235] on div at bounding box center [442, 195] width 885 height 663
drag, startPoint x: 358, startPoint y: 235, endPoint x: 358, endPoint y: 252, distance: 17.3
click at [358, 252] on div at bounding box center [442, 195] width 885 height 663
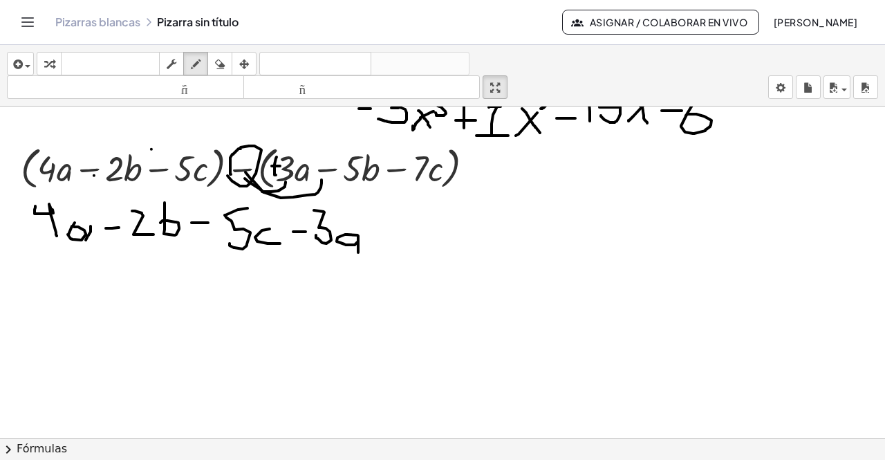
drag, startPoint x: 246, startPoint y: 172, endPoint x: 322, endPoint y: 180, distance: 76.5
click at [322, 180] on div at bounding box center [442, 195] width 885 height 663
drag, startPoint x: 369, startPoint y: 230, endPoint x: 389, endPoint y: 230, distance: 20.1
click at [389, 230] on div at bounding box center [442, 195] width 885 height 663
drag, startPoint x: 382, startPoint y: 216, endPoint x: 381, endPoint y: 246, distance: 29.8
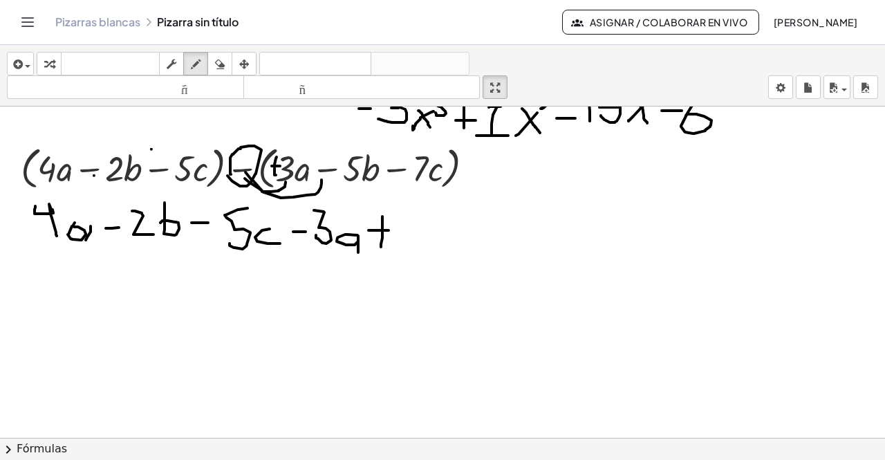
click at [381, 246] on div at bounding box center [442, 195] width 885 height 663
drag, startPoint x: 428, startPoint y: 217, endPoint x: 407, endPoint y: 243, distance: 33.4
click at [391, 243] on div at bounding box center [442, 195] width 885 height 663
drag, startPoint x: 442, startPoint y: 215, endPoint x: 441, endPoint y: 227, distance: 11.8
click at [391, 227] on div at bounding box center [442, 195] width 885 height 663
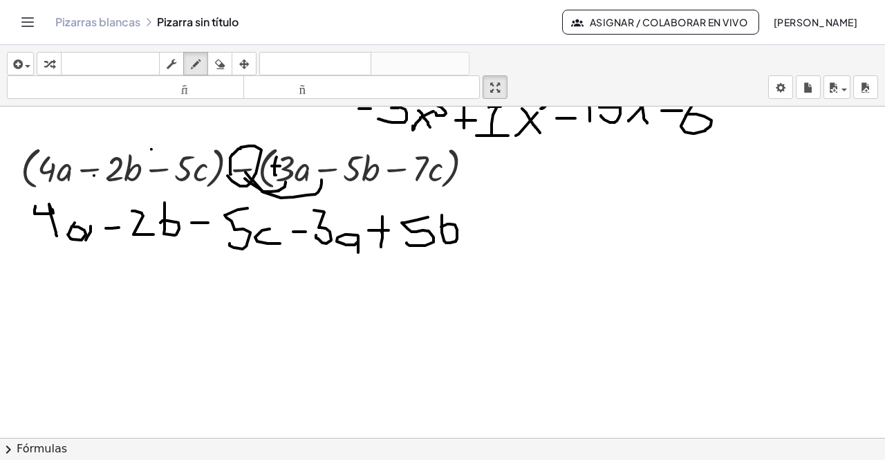
click at [382, 232] on div at bounding box center [442, 195] width 885 height 663
drag, startPoint x: 241, startPoint y: 156, endPoint x: 394, endPoint y: 156, distance: 152.2
click at [391, 156] on div at bounding box center [442, 195] width 885 height 663
drag, startPoint x: 471, startPoint y: 229, endPoint x: 503, endPoint y: 229, distance: 31.8
click at [391, 229] on div at bounding box center [442, 195] width 885 height 663
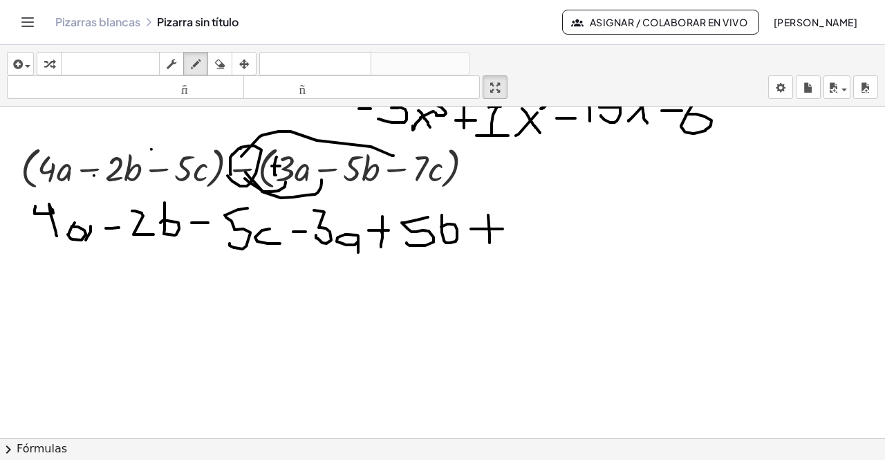
drag, startPoint x: 488, startPoint y: 215, endPoint x: 490, endPoint y: 243, distance: 27.7
click at [391, 243] on div at bounding box center [442, 195] width 885 height 663
drag, startPoint x: 509, startPoint y: 211, endPoint x: 519, endPoint y: 247, distance: 37.4
click at [391, 247] on div at bounding box center [442, 195] width 885 height 663
drag, startPoint x: 511, startPoint y: 228, endPoint x: 524, endPoint y: 228, distance: 12.4
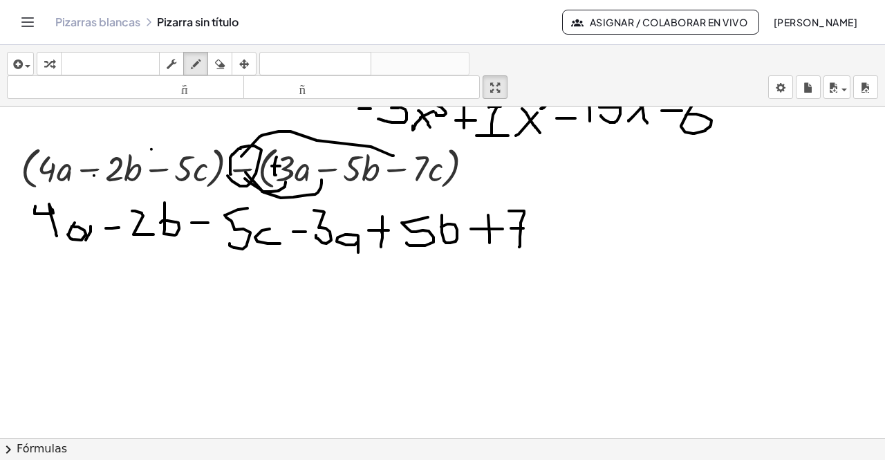
click at [391, 228] on div at bounding box center [442, 195] width 885 height 663
drag, startPoint x: 556, startPoint y: 228, endPoint x: 560, endPoint y: 239, distance: 12.3
click at [391, 239] on div at bounding box center [442, 195] width 885 height 663
drag, startPoint x: 579, startPoint y: 225, endPoint x: 600, endPoint y: 225, distance: 20.7
click at [391, 225] on div at bounding box center [442, 195] width 885 height 663
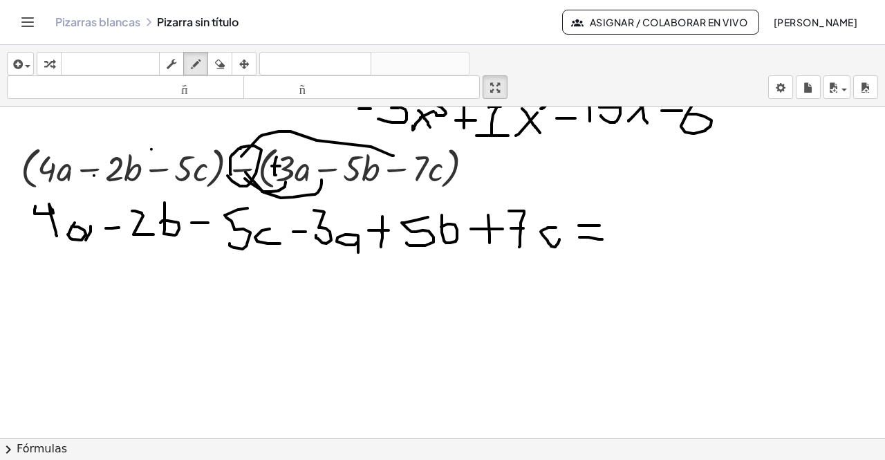
drag, startPoint x: 580, startPoint y: 237, endPoint x: 502, endPoint y: 228, distance: 78.1
click at [391, 240] on div at bounding box center [442, 195] width 885 height 663
drag, startPoint x: 28, startPoint y: 237, endPoint x: 248, endPoint y: 254, distance: 220.6
click at [96, 243] on div at bounding box center [442, 195] width 885 height 663
drag, startPoint x: 298, startPoint y: 255, endPoint x: 365, endPoint y: 262, distance: 67.5
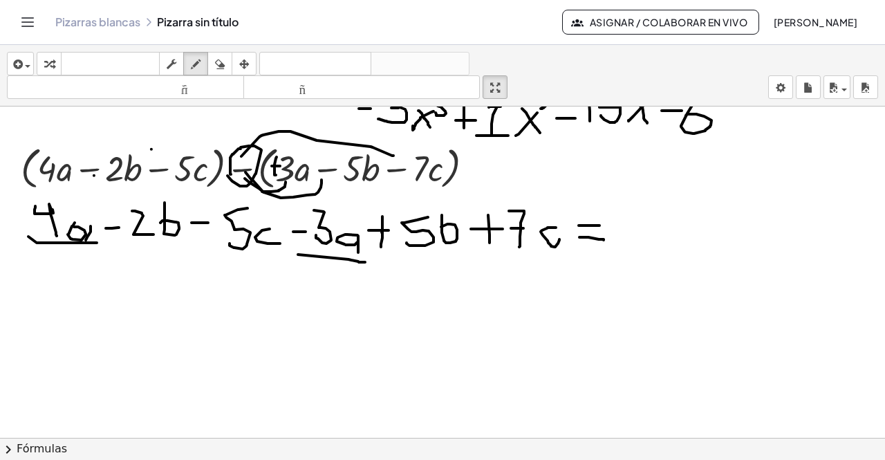
click at [365, 262] on div at bounding box center [442, 195] width 885 height 663
drag, startPoint x: 622, startPoint y: 205, endPoint x: 622, endPoint y: 243, distance: 37.3
click at [391, 243] on div at bounding box center [442, 195] width 885 height 663
drag, startPoint x: 622, startPoint y: 208, endPoint x: 612, endPoint y: 214, distance: 11.8
click at [391, 214] on div at bounding box center [442, 195] width 885 height 663
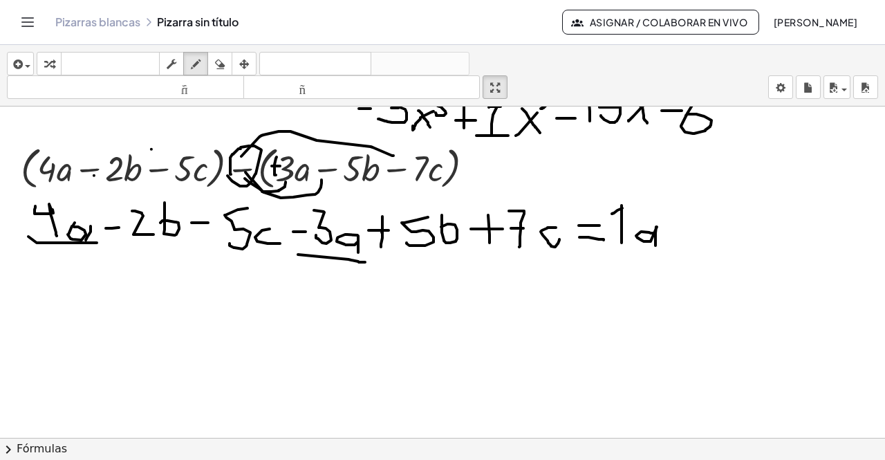
drag, startPoint x: 655, startPoint y: 233, endPoint x: 656, endPoint y: 246, distance: 12.5
click at [391, 246] on div at bounding box center [442, 195] width 885 height 663
drag, startPoint x: 104, startPoint y: 238, endPoint x: 181, endPoint y: 235, distance: 77.5
click at [181, 235] on div at bounding box center [442, 195] width 885 height 663
drag, startPoint x: 376, startPoint y: 248, endPoint x: 459, endPoint y: 246, distance: 82.3
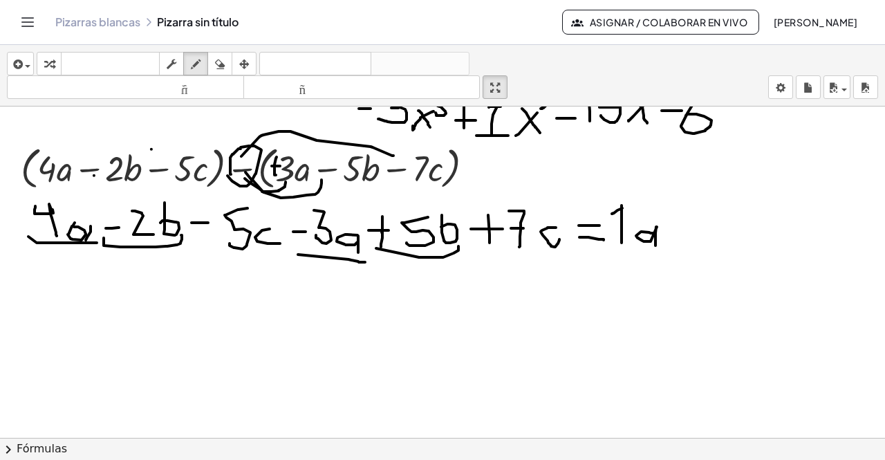
click at [391, 246] on div at bounding box center [442, 195] width 885 height 663
drag, startPoint x: 667, startPoint y: 232, endPoint x: 690, endPoint y: 232, distance: 22.1
click at [391, 232] on div at bounding box center [442, 195] width 885 height 663
drag, startPoint x: 676, startPoint y: 212, endPoint x: 676, endPoint y: 248, distance: 35.3
click at [391, 248] on div at bounding box center [442, 195] width 885 height 663
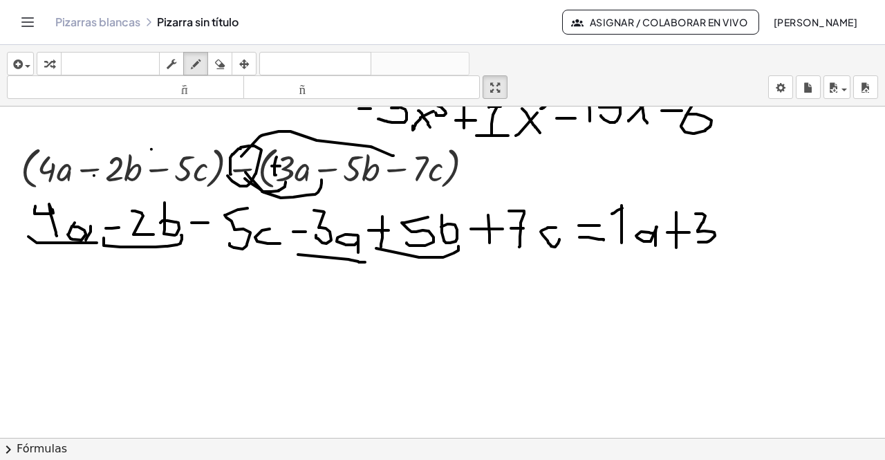
drag, startPoint x: 696, startPoint y: 214, endPoint x: 696, endPoint y: 241, distance: 27.0
click at [391, 241] on div at bounding box center [442, 195] width 885 height 663
drag, startPoint x: 721, startPoint y: 203, endPoint x: 723, endPoint y: 222, distance: 18.8
click at [391, 222] on div at bounding box center [442, 195] width 885 height 663
drag, startPoint x: 193, startPoint y: 237, endPoint x: 274, endPoint y: 254, distance: 82.6
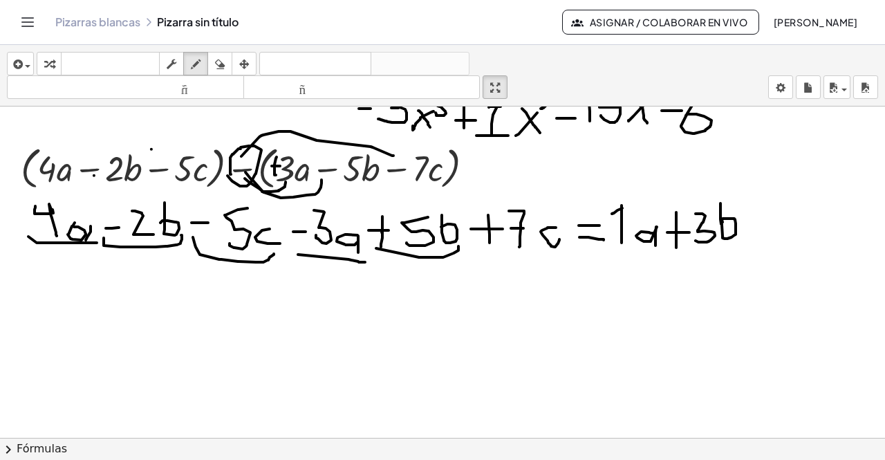
click at [274, 254] on div at bounding box center [442, 195] width 885 height 663
drag, startPoint x: 485, startPoint y: 252, endPoint x: 565, endPoint y: 246, distance: 80.5
click at [391, 246] on div at bounding box center [442, 195] width 885 height 663
drag, startPoint x: 744, startPoint y: 223, endPoint x: 759, endPoint y: 223, distance: 14.5
click at [391, 223] on div at bounding box center [442, 195] width 885 height 663
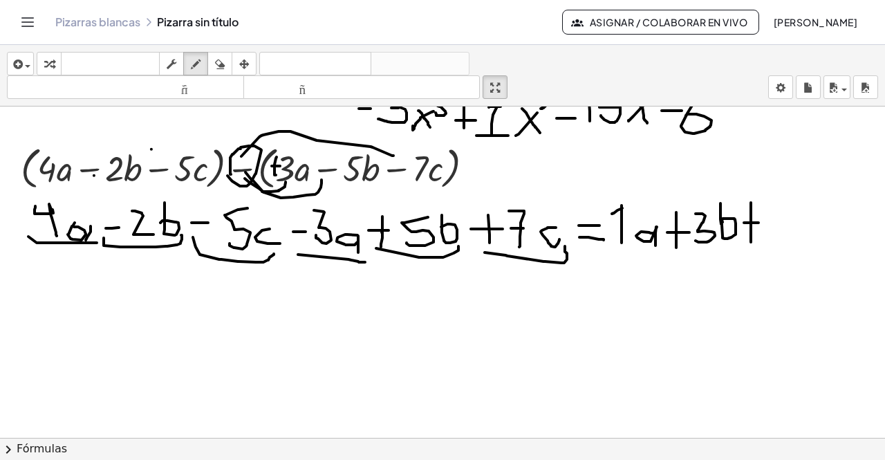
drag, startPoint x: 751, startPoint y: 203, endPoint x: 752, endPoint y: 243, distance: 40.1
click at [391, 243] on div at bounding box center [442, 195] width 885 height 663
click at [391, 259] on div at bounding box center [442, 195] width 885 height 663
drag, startPoint x: 766, startPoint y: 207, endPoint x: 788, endPoint y: 234, distance: 34.9
click at [391, 234] on div at bounding box center [442, 195] width 885 height 663
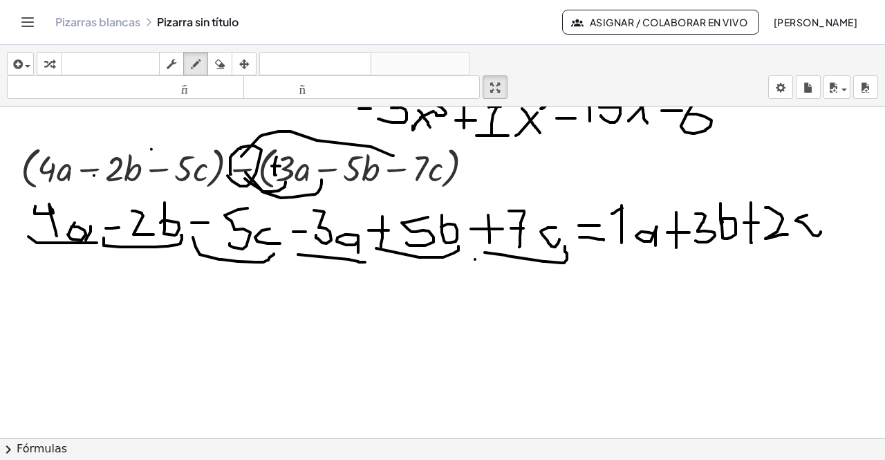
drag, startPoint x: 807, startPoint y: 215, endPoint x: 821, endPoint y: 232, distance: 21.6
click at [391, 232] on div at bounding box center [442, 195] width 885 height 663
drag, startPoint x: 805, startPoint y: 214, endPoint x: 814, endPoint y: 238, distance: 25.8
click at [391, 238] on div at bounding box center [442, 195] width 885 height 663
drag, startPoint x: 303, startPoint y: 209, endPoint x: 361, endPoint y: 200, distance: 58.8
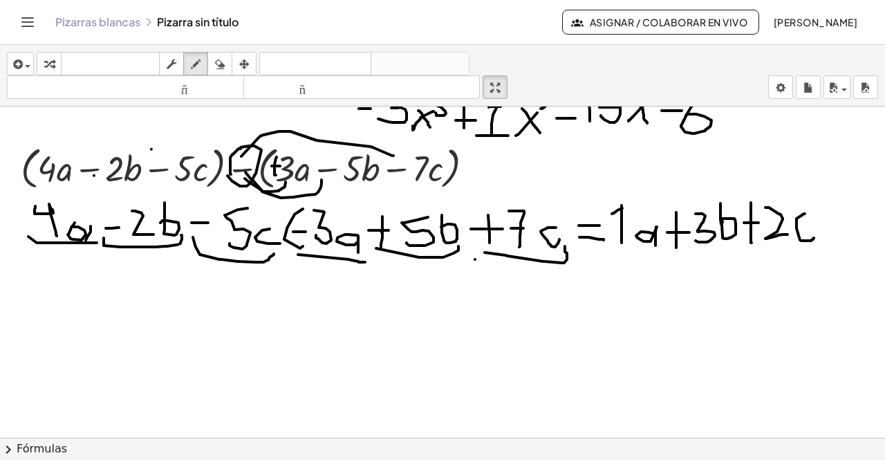
click at [313, 215] on div at bounding box center [442, 195] width 885 height 663
drag, startPoint x: 376, startPoint y: 204, endPoint x: 413, endPoint y: 221, distance: 40.2
click at [371, 238] on div at bounding box center [442, 195] width 885 height 663
click at [329, 322] on div at bounding box center [442, 195] width 885 height 663
